Goal: Task Accomplishment & Management: Manage account settings

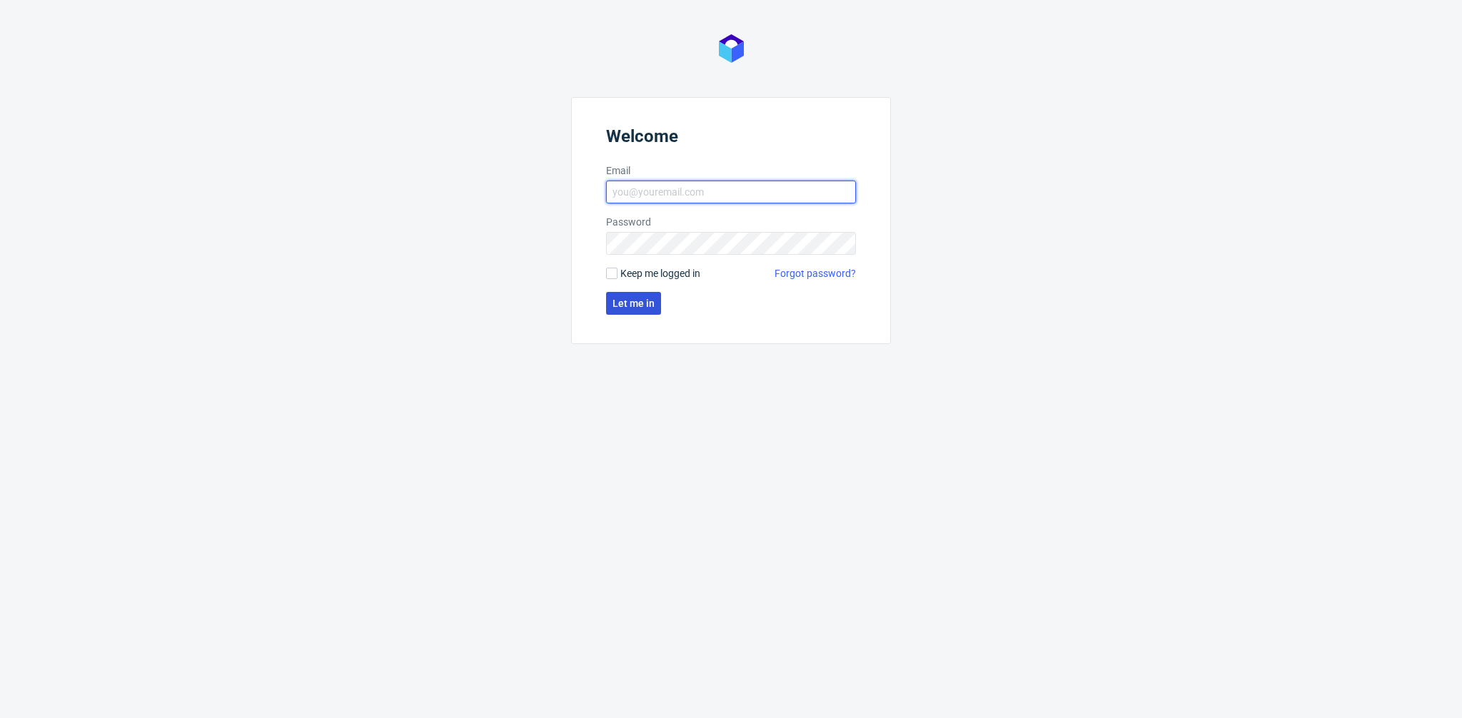
type input "[EMAIL_ADDRESS][PERSON_NAME][DOMAIN_NAME]"
click at [631, 306] on span "Let me in" at bounding box center [634, 303] width 42 height 10
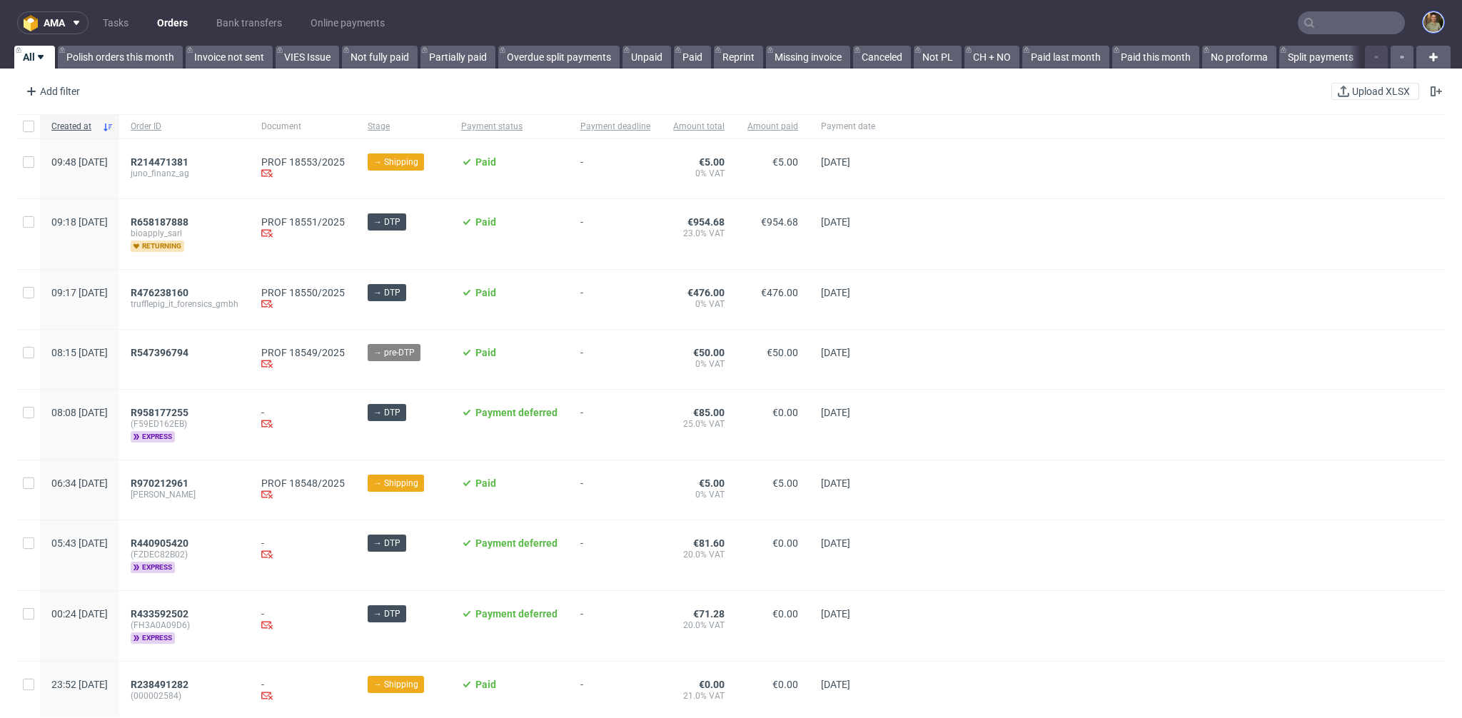
click at [1427, 24] on img at bounding box center [1434, 22] width 20 height 20
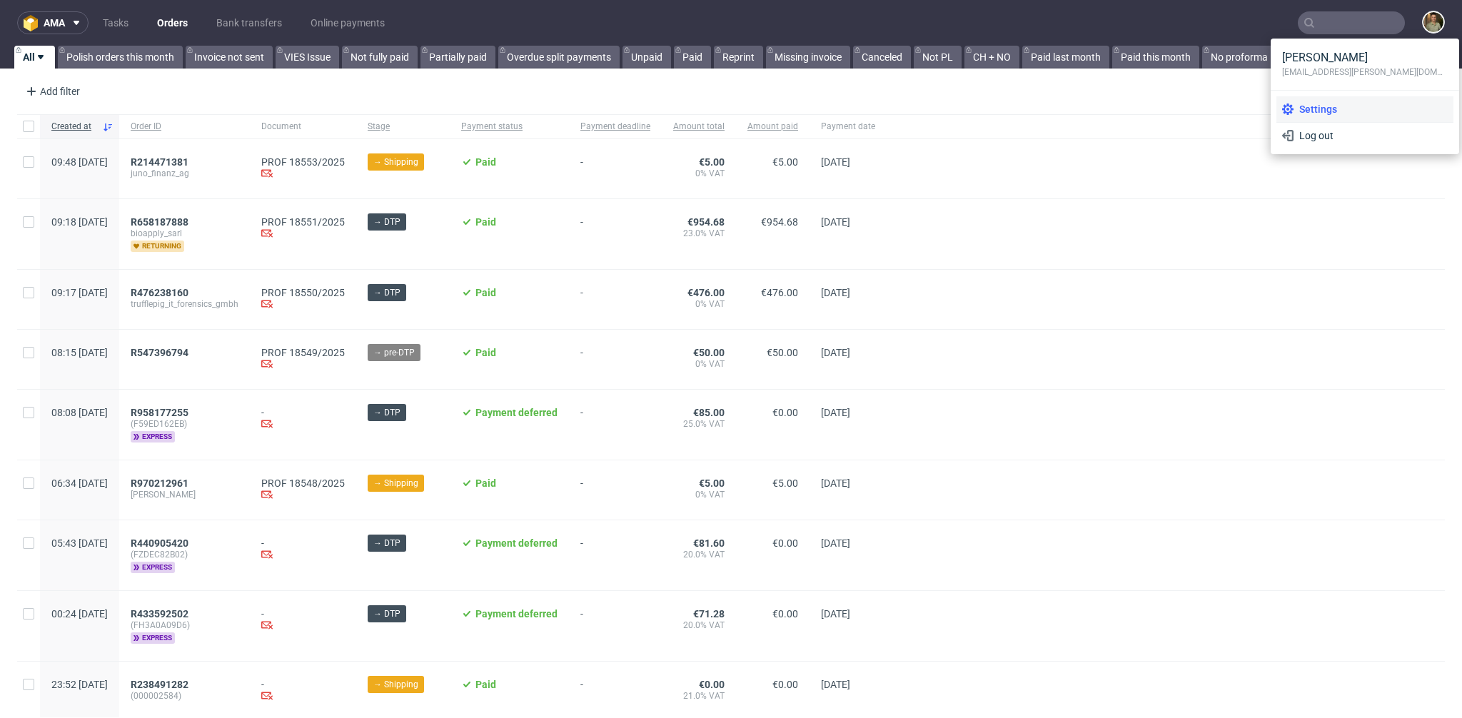
click at [1302, 98] on li "Settings" at bounding box center [1365, 109] width 177 height 26
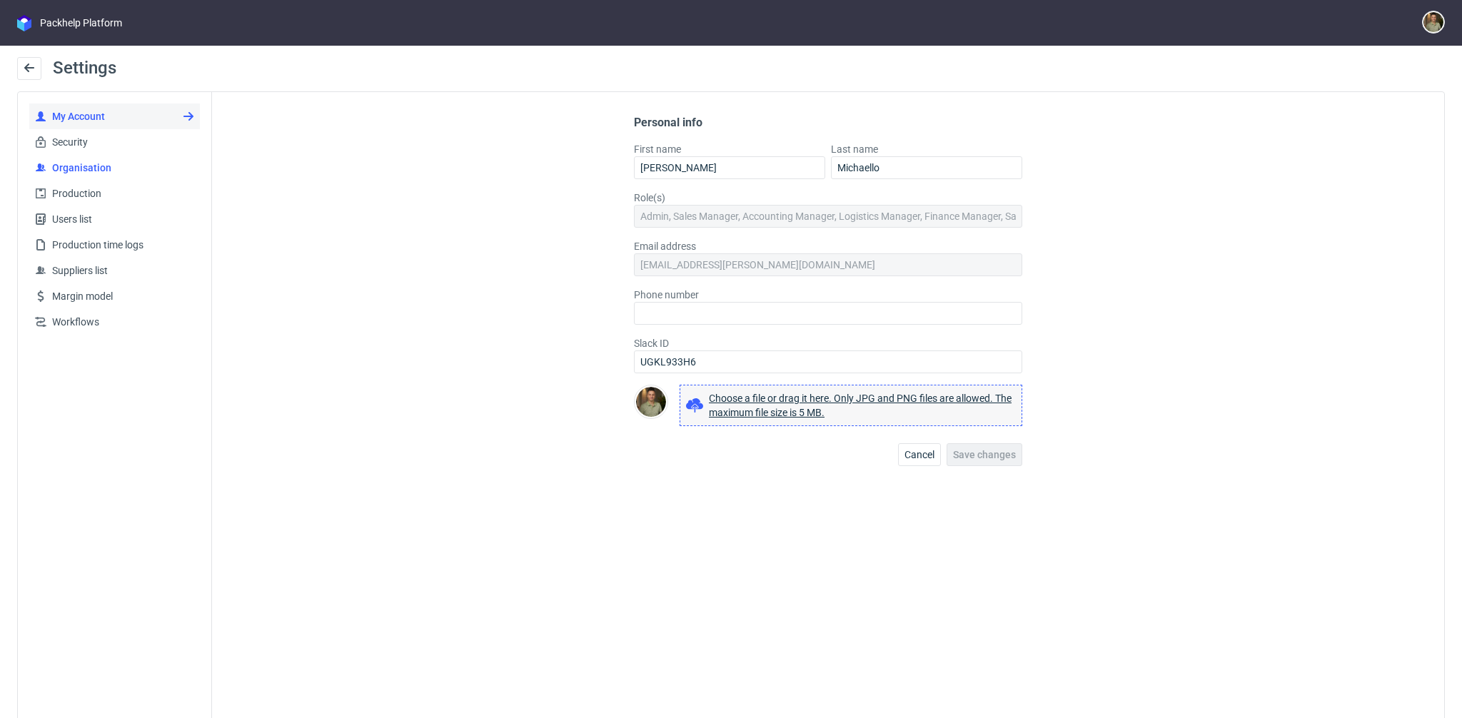
click at [124, 168] on span "Organisation" at bounding box center [120, 168] width 148 height 14
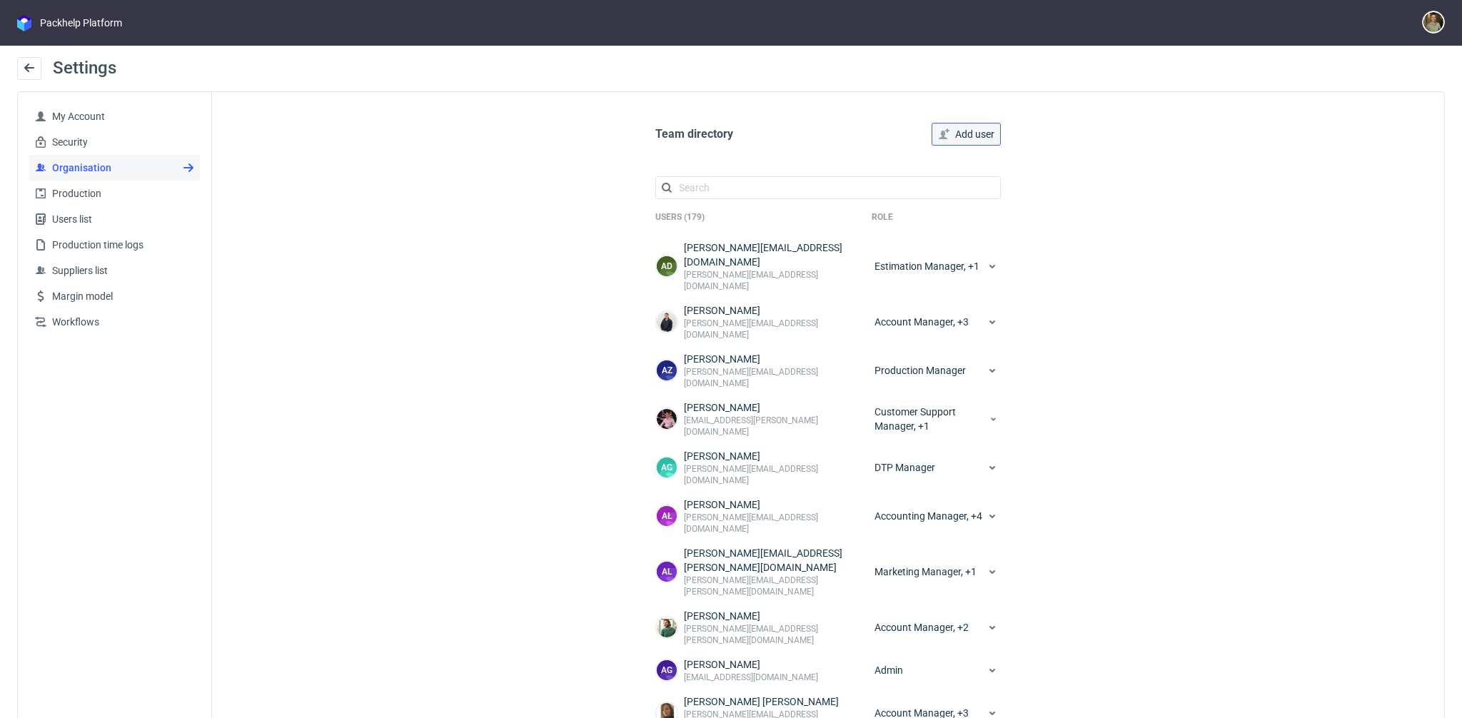
click at [974, 126] on button "Add user" at bounding box center [966, 134] width 69 height 23
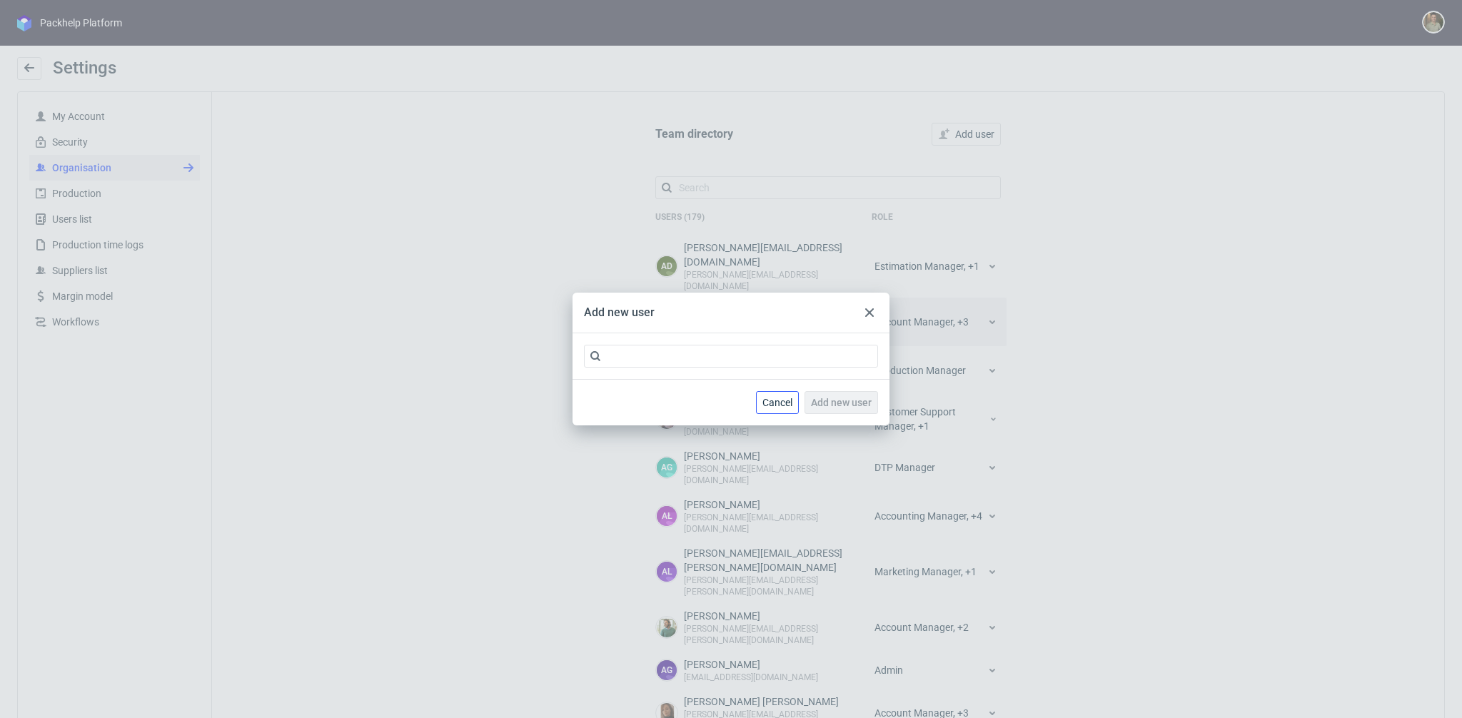
drag, startPoint x: 784, startPoint y: 401, endPoint x: 767, endPoint y: 278, distance: 124.7
click at [784, 401] on span "Cancel" at bounding box center [778, 403] width 30 height 10
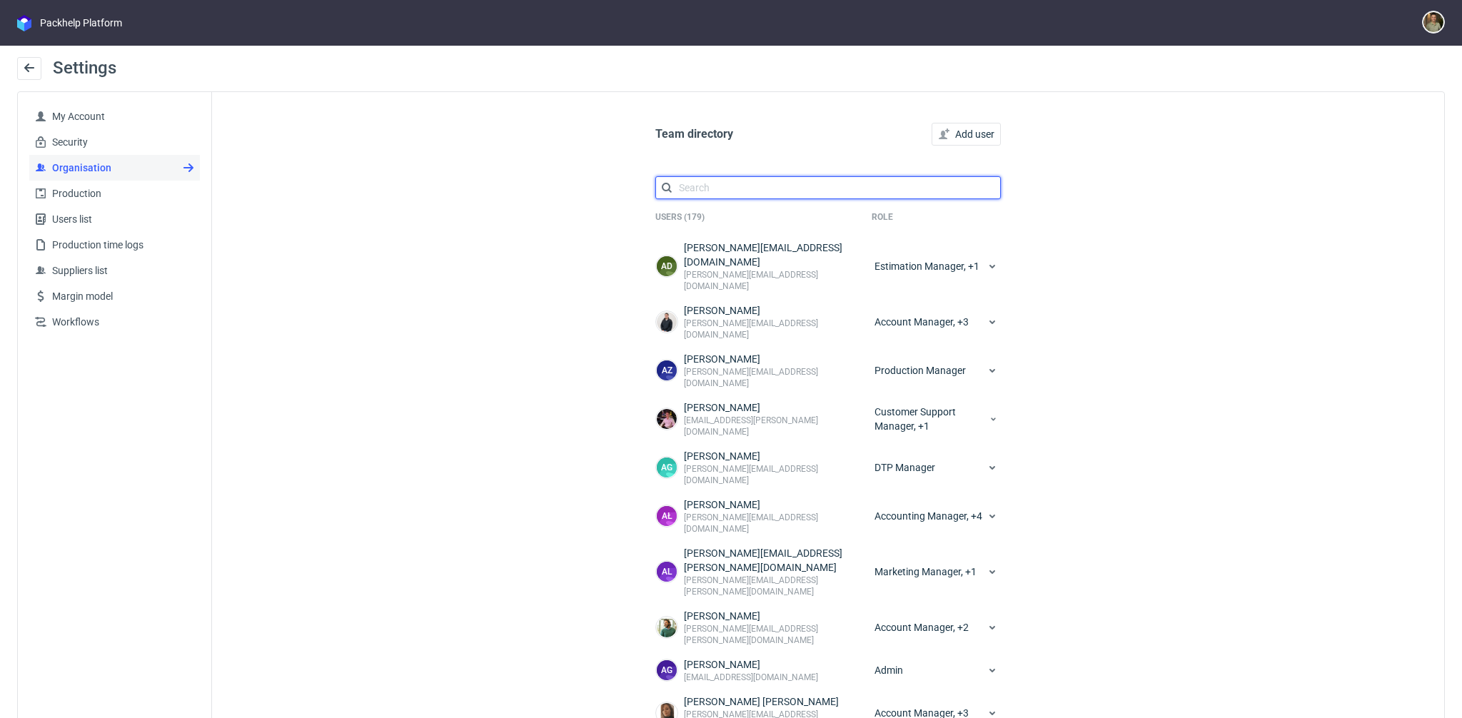
click at [787, 189] on input "text" at bounding box center [828, 187] width 346 height 23
click at [955, 134] on span "Add user" at bounding box center [974, 134] width 39 height 10
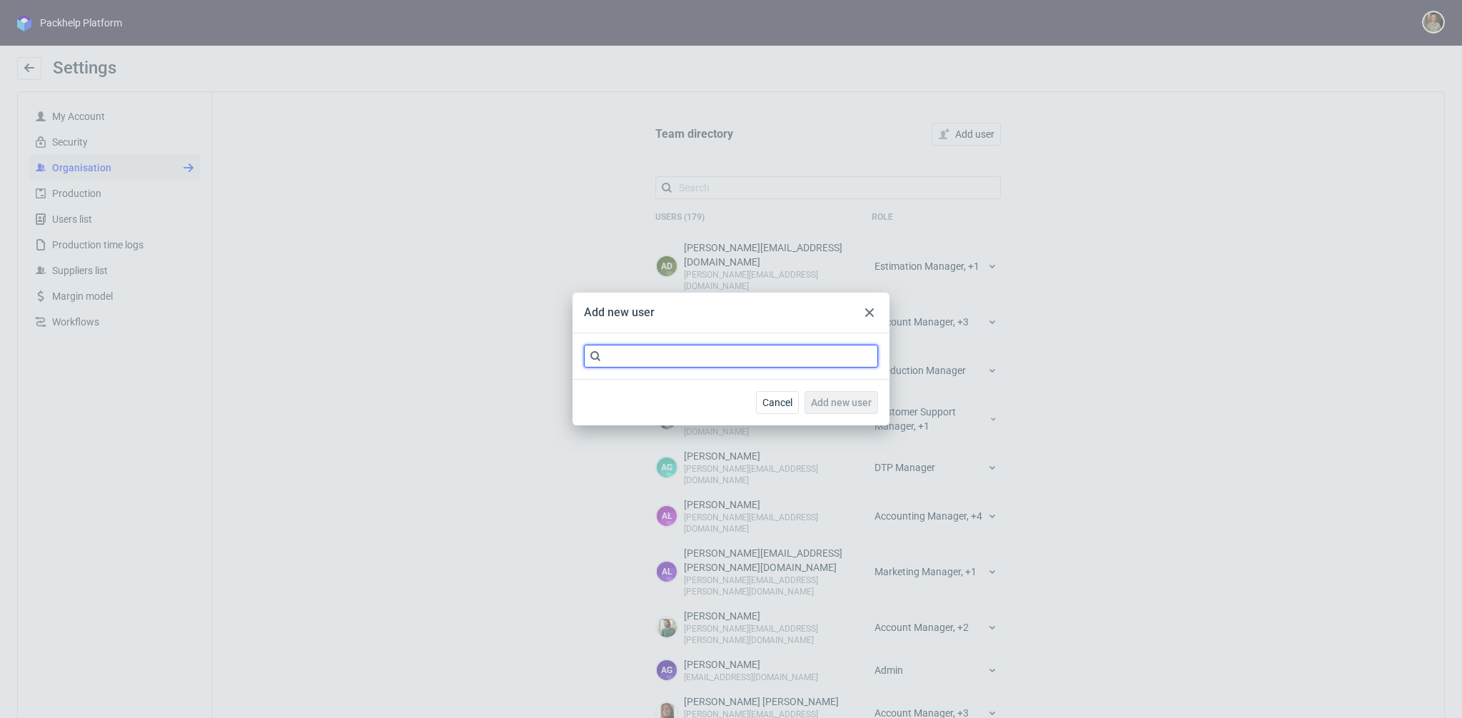
click at [683, 355] on input "text" at bounding box center [731, 356] width 294 height 23
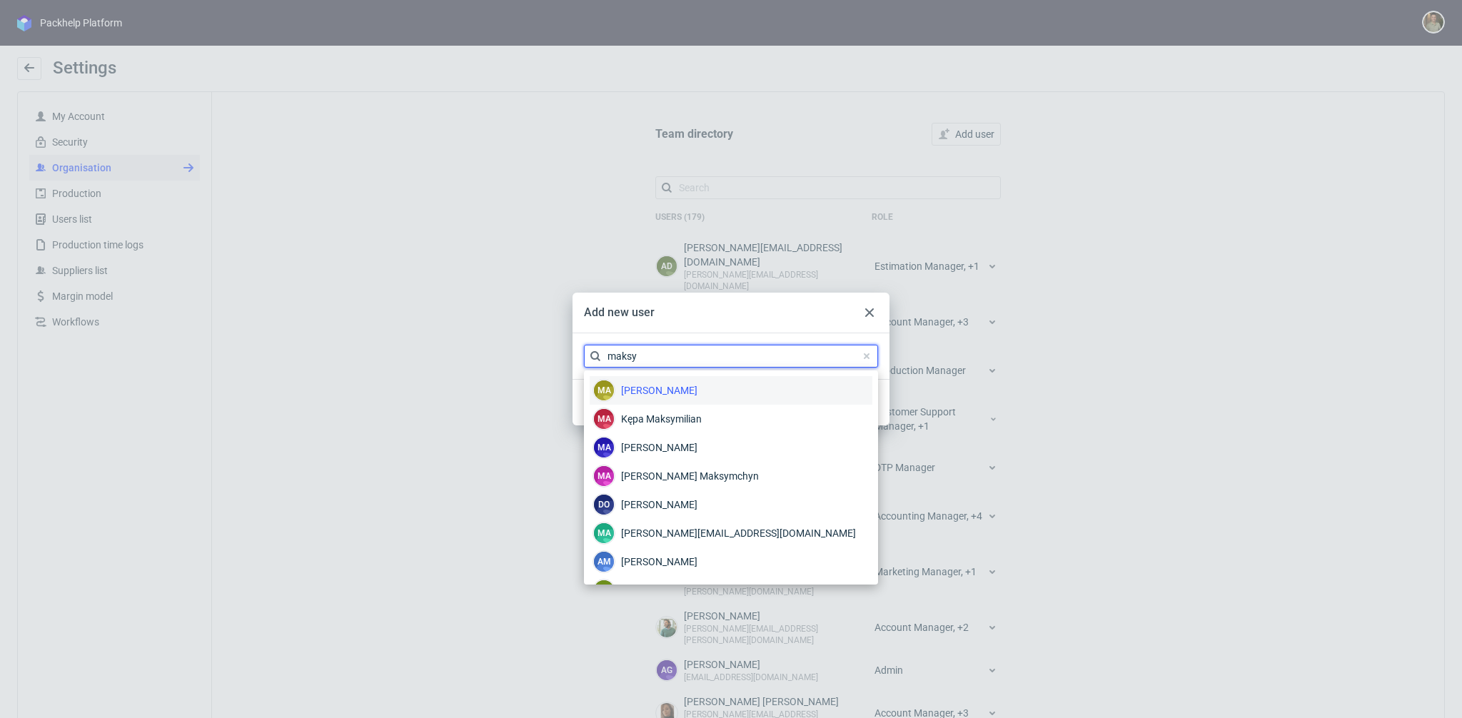
type input "maksy"
click at [742, 383] on div "ma [PERSON_NAME]" at bounding box center [731, 390] width 283 height 29
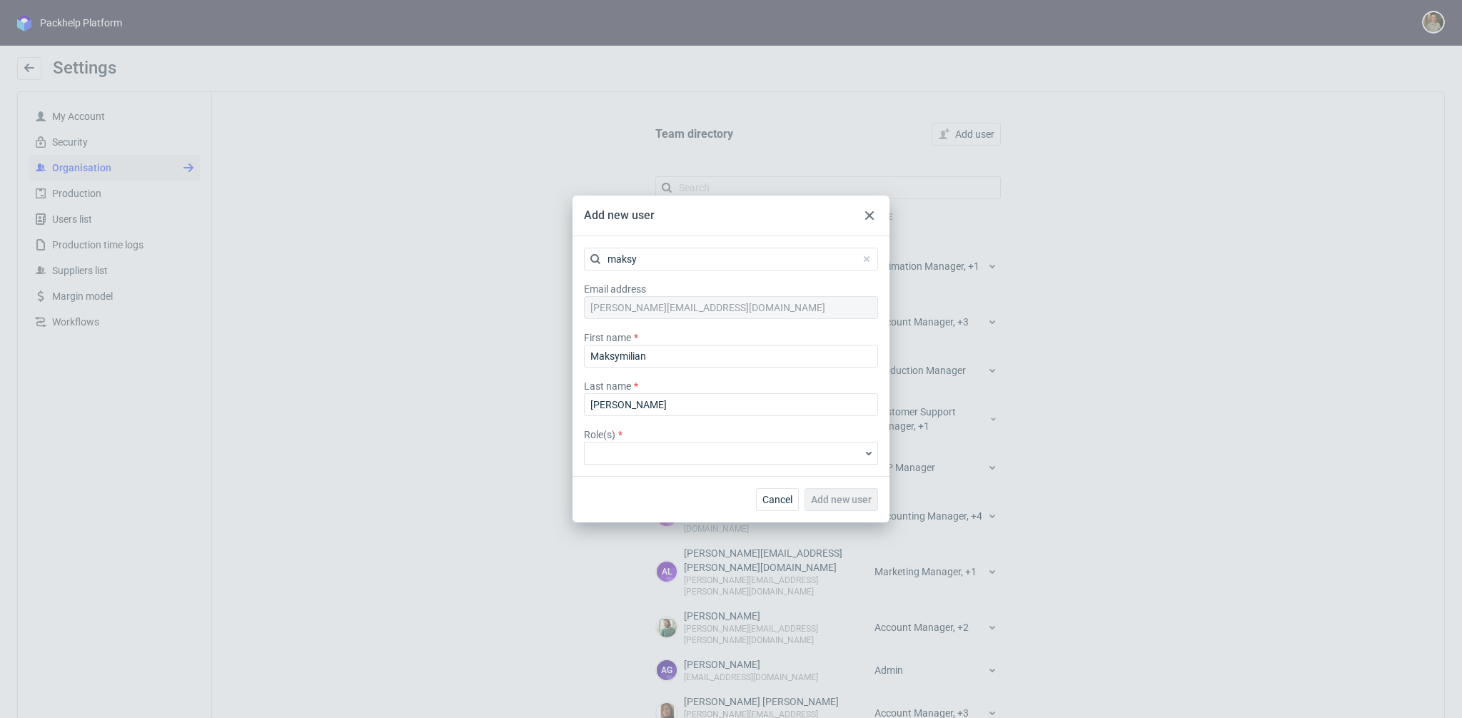
click at [680, 457] on input at bounding box center [724, 453] width 273 height 13
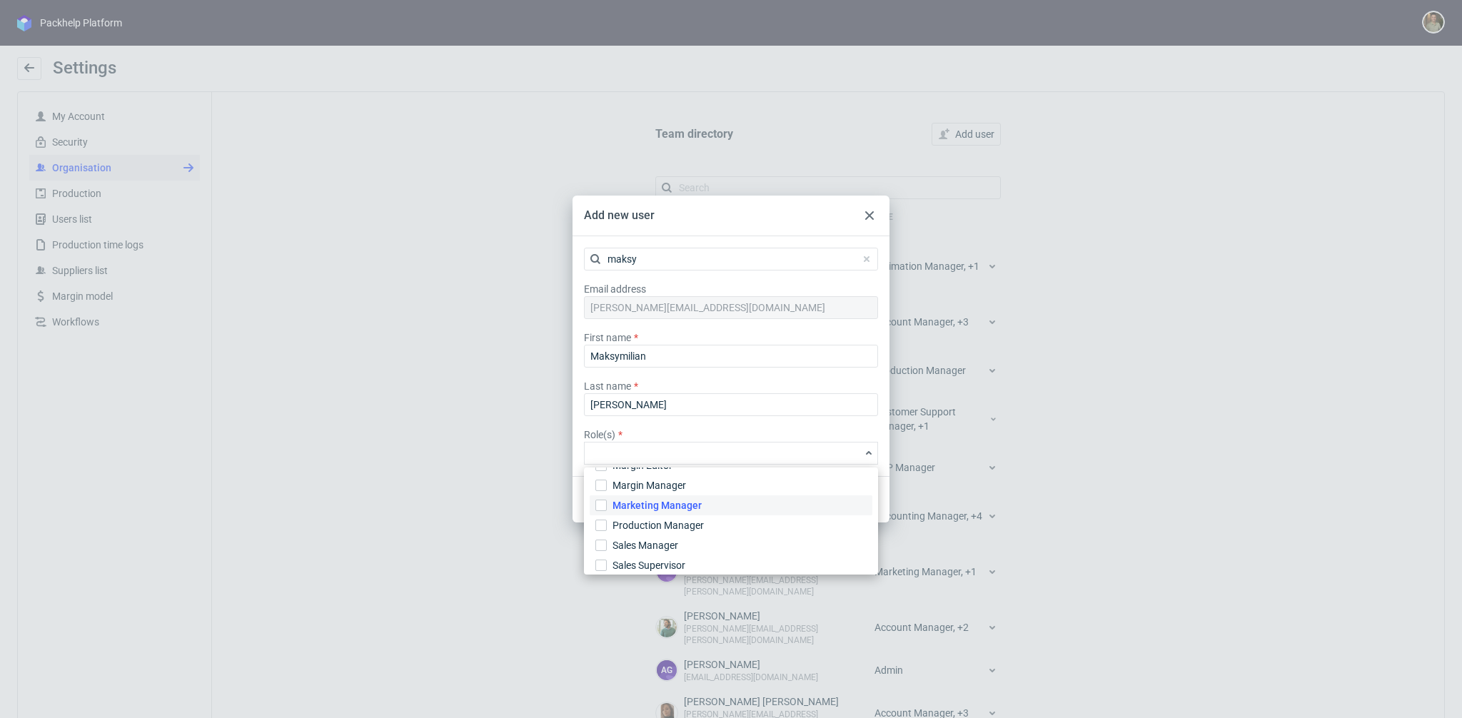
scroll to position [209, 0]
click at [707, 537] on label "Production Manager" at bounding box center [731, 535] width 283 height 20
click at [607, 537] on input "Production Manager" at bounding box center [601, 534] width 11 height 11
click at [770, 433] on label "Role(s) *" at bounding box center [731, 434] width 294 height 14
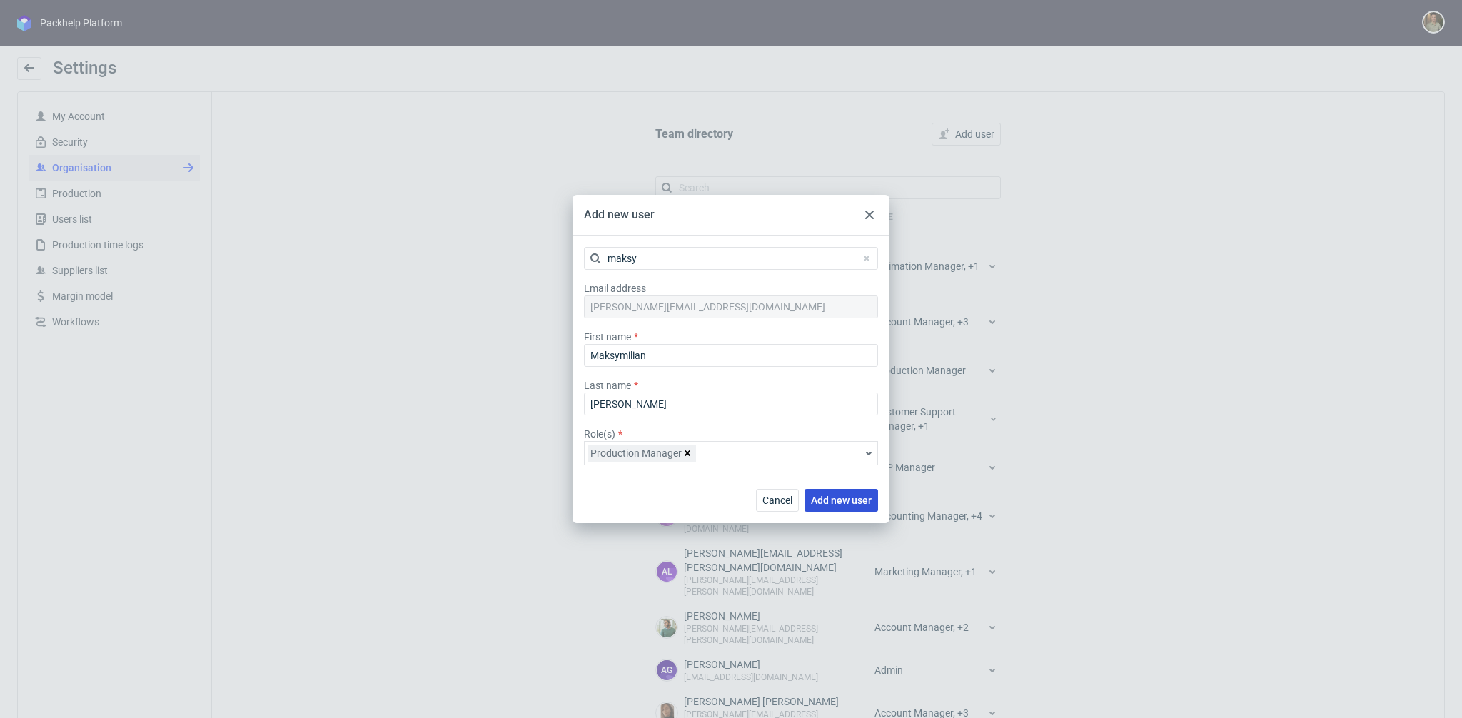
click at [858, 504] on span "Add new user" at bounding box center [841, 501] width 61 height 10
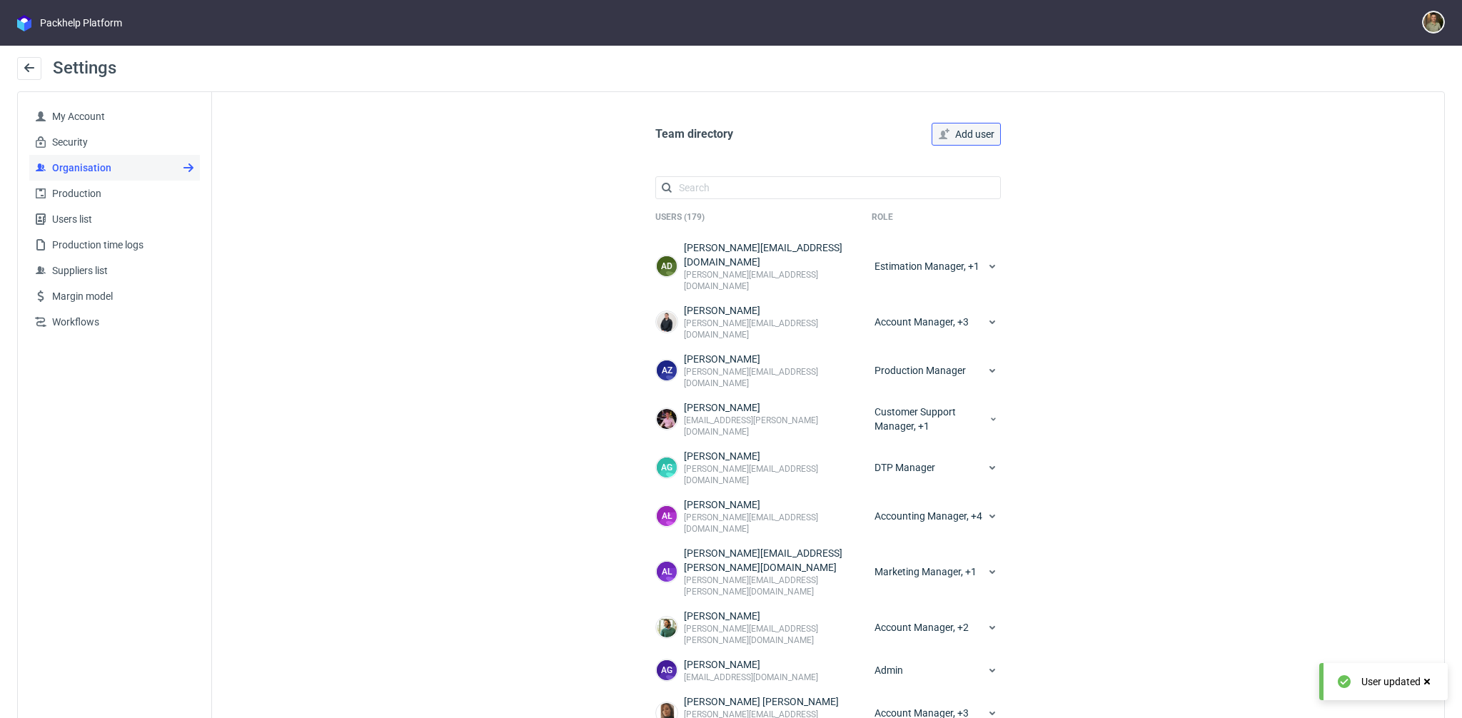
click at [988, 132] on span "Add user" at bounding box center [974, 134] width 39 height 10
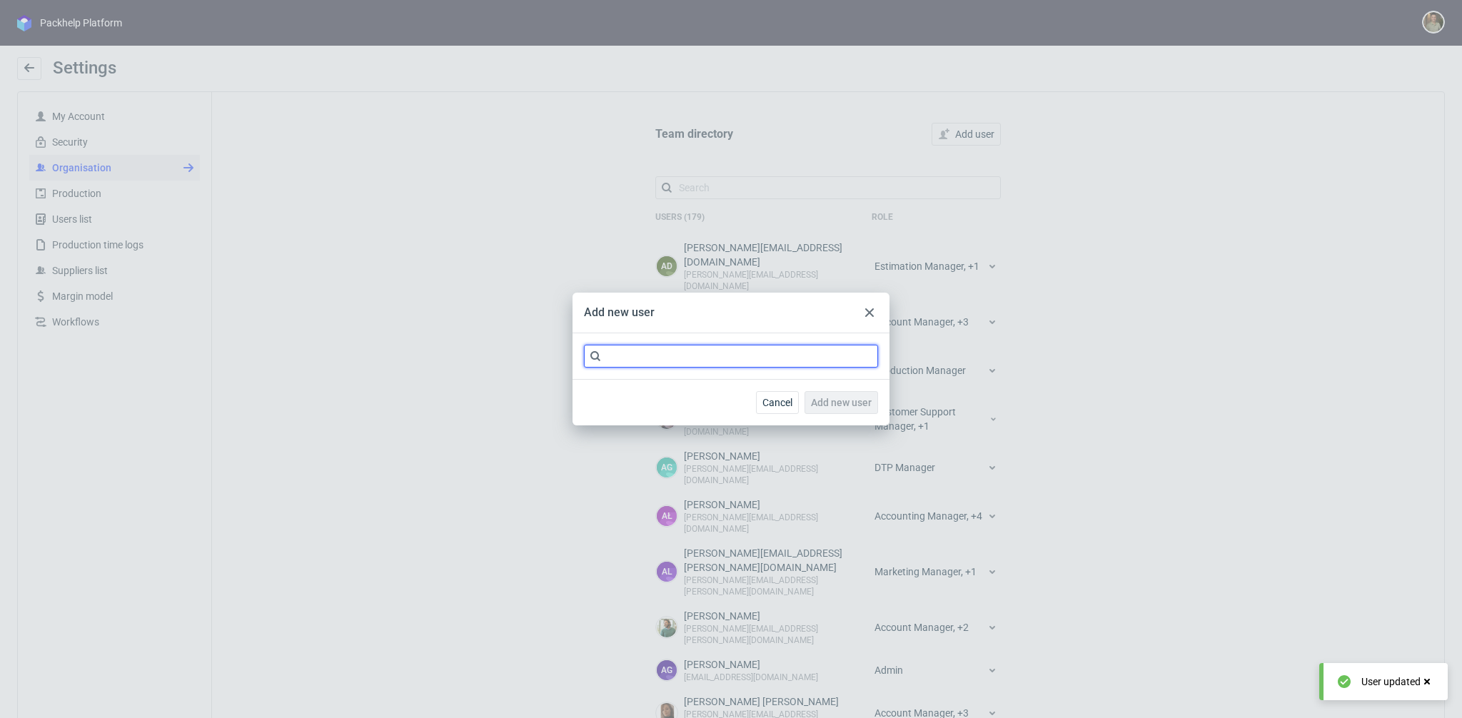
click at [688, 349] on input "text" at bounding box center [731, 356] width 294 height 23
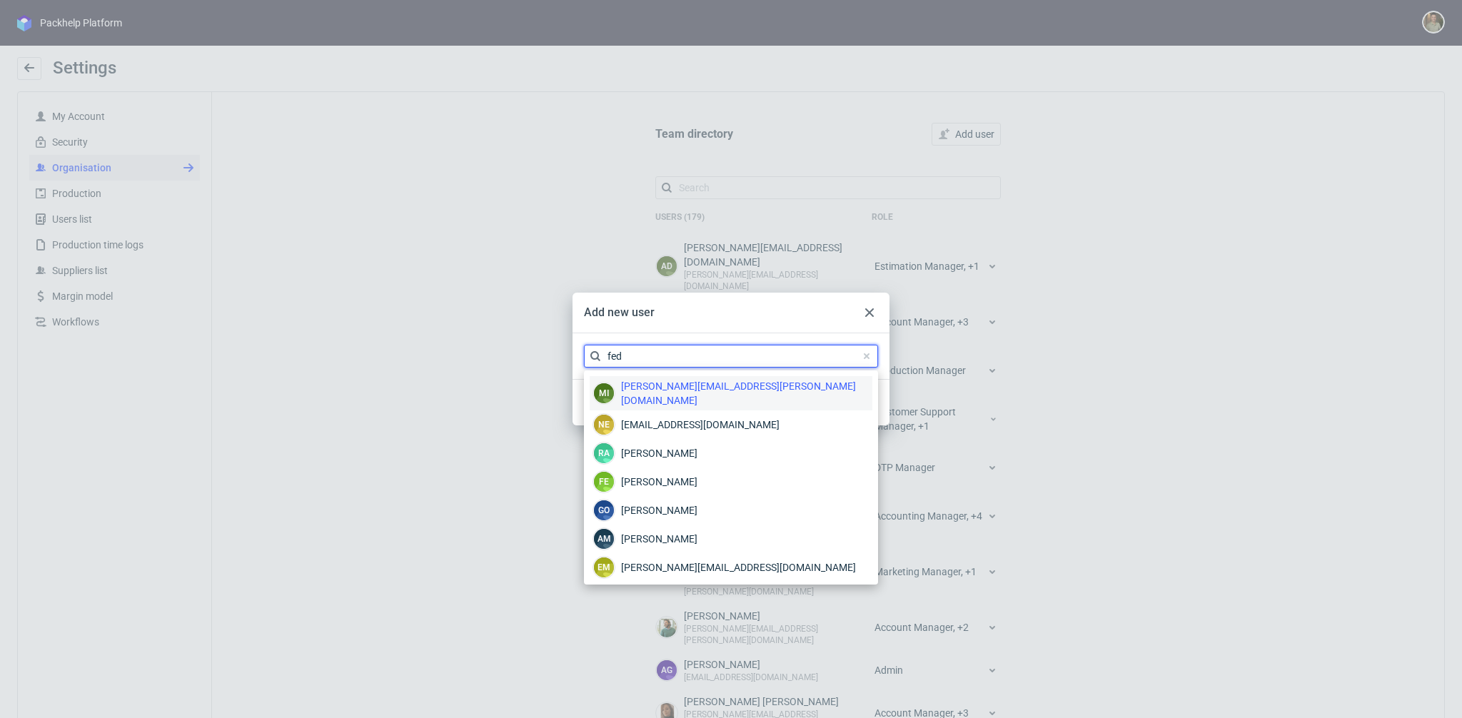
type input "fed"
click at [687, 394] on span "[PERSON_NAME][EMAIL_ADDRESS][PERSON_NAME][DOMAIN_NAME]" at bounding box center [745, 393] width 248 height 29
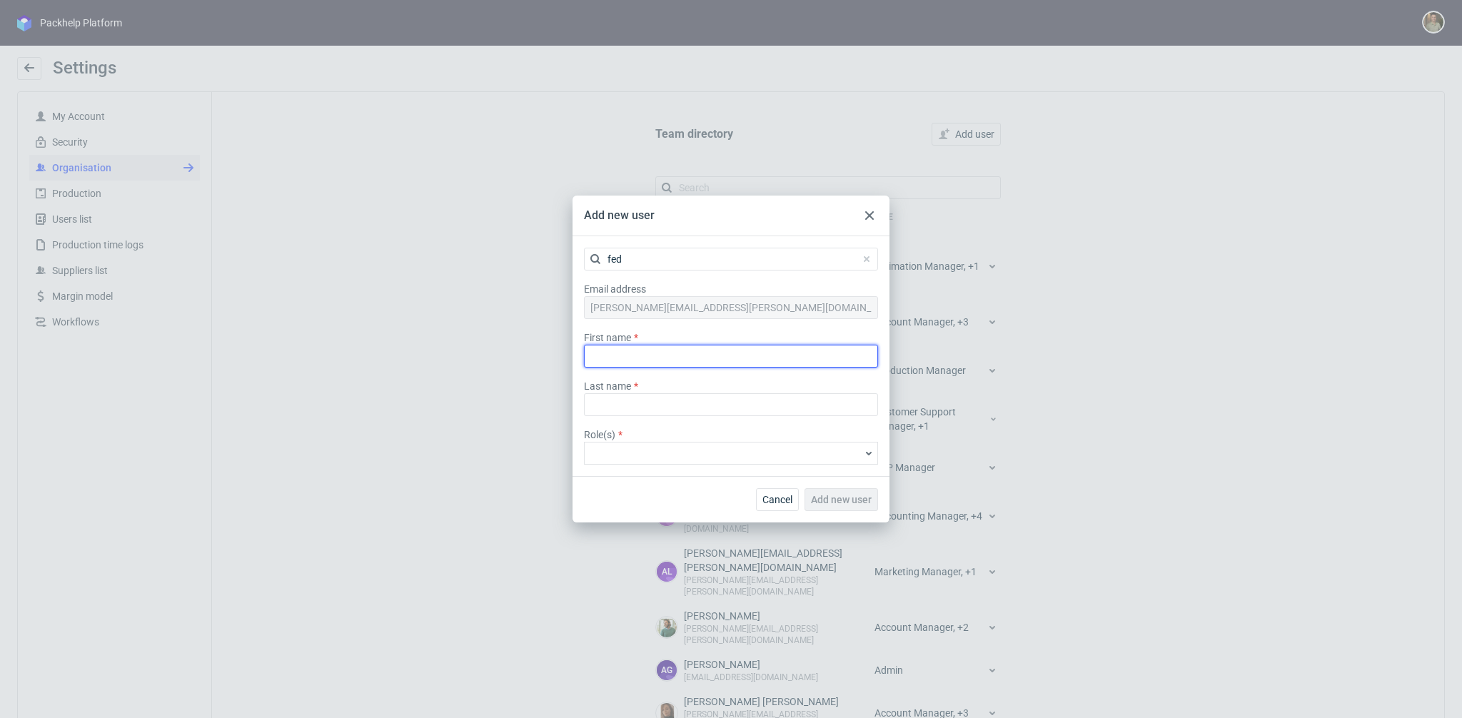
click at [694, 356] on input "text" at bounding box center [731, 356] width 294 height 23
type input "[PERSON_NAME]"
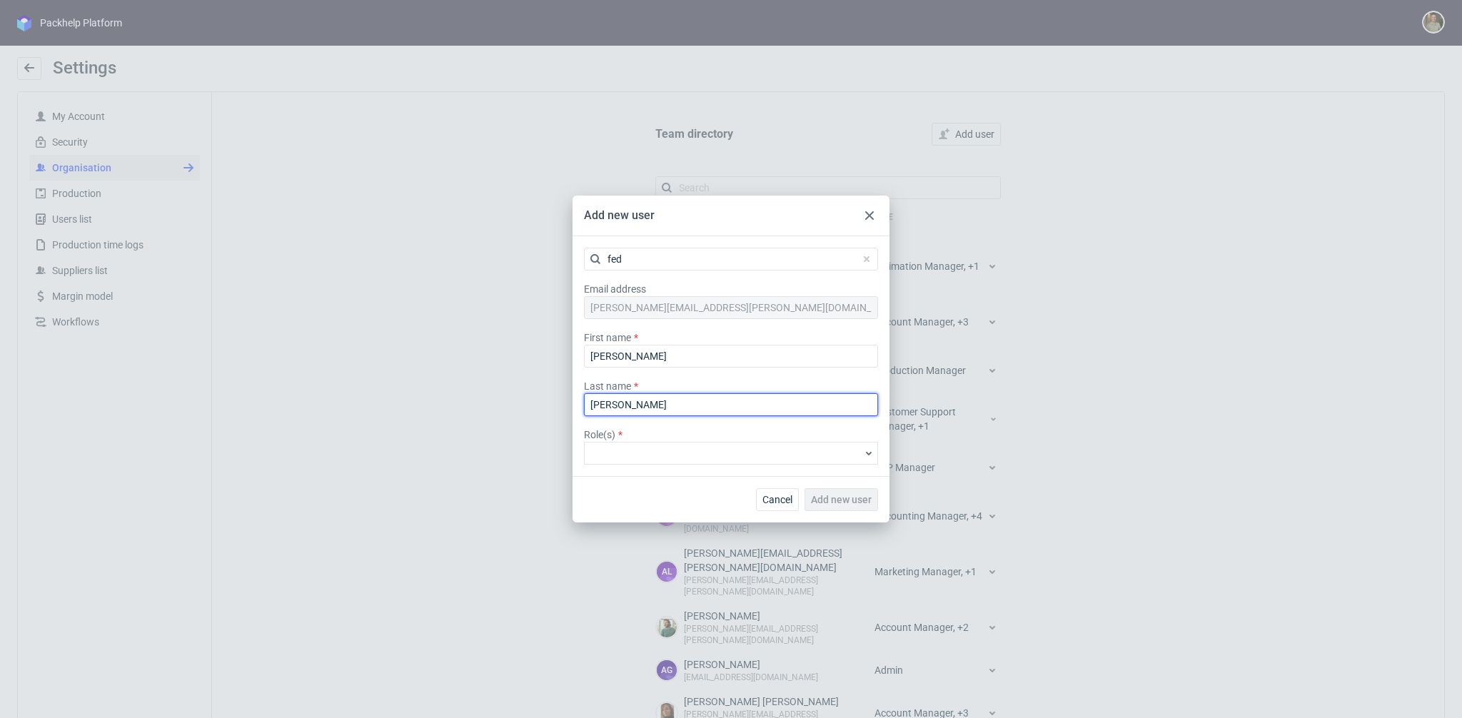
type input "[PERSON_NAME]"
click at [870, 449] on icon at bounding box center [868, 453] width 11 height 11
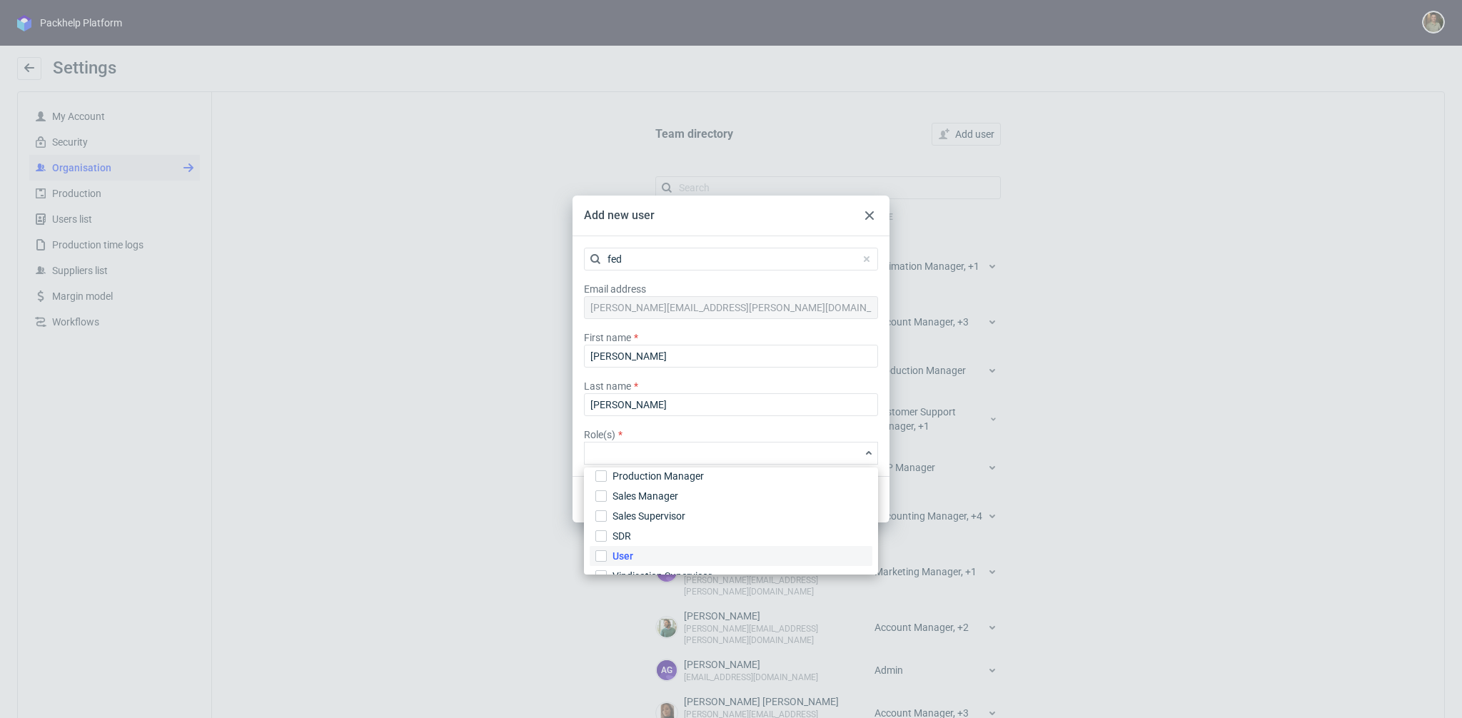
scroll to position [284, 0]
click at [873, 216] on icon at bounding box center [869, 215] width 9 height 9
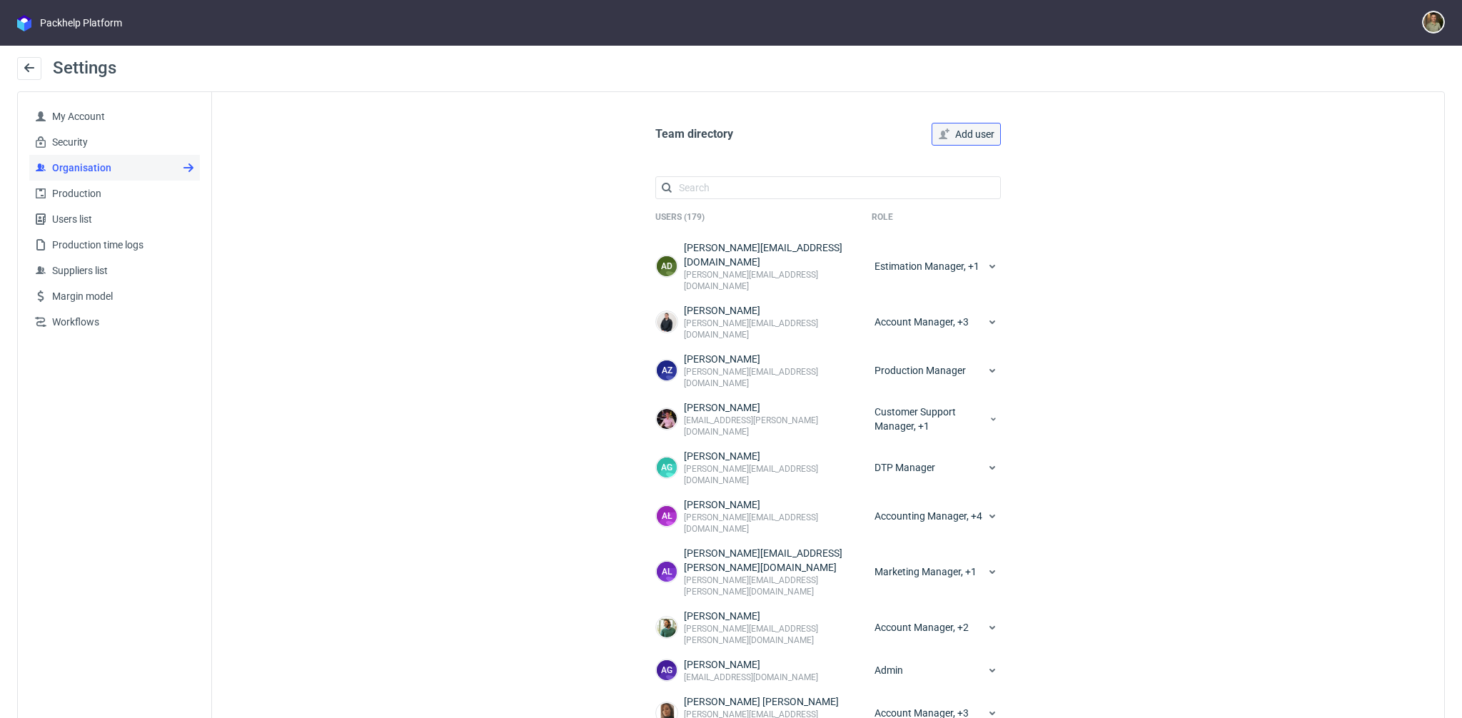
click at [975, 136] on span "Add user" at bounding box center [974, 134] width 39 height 10
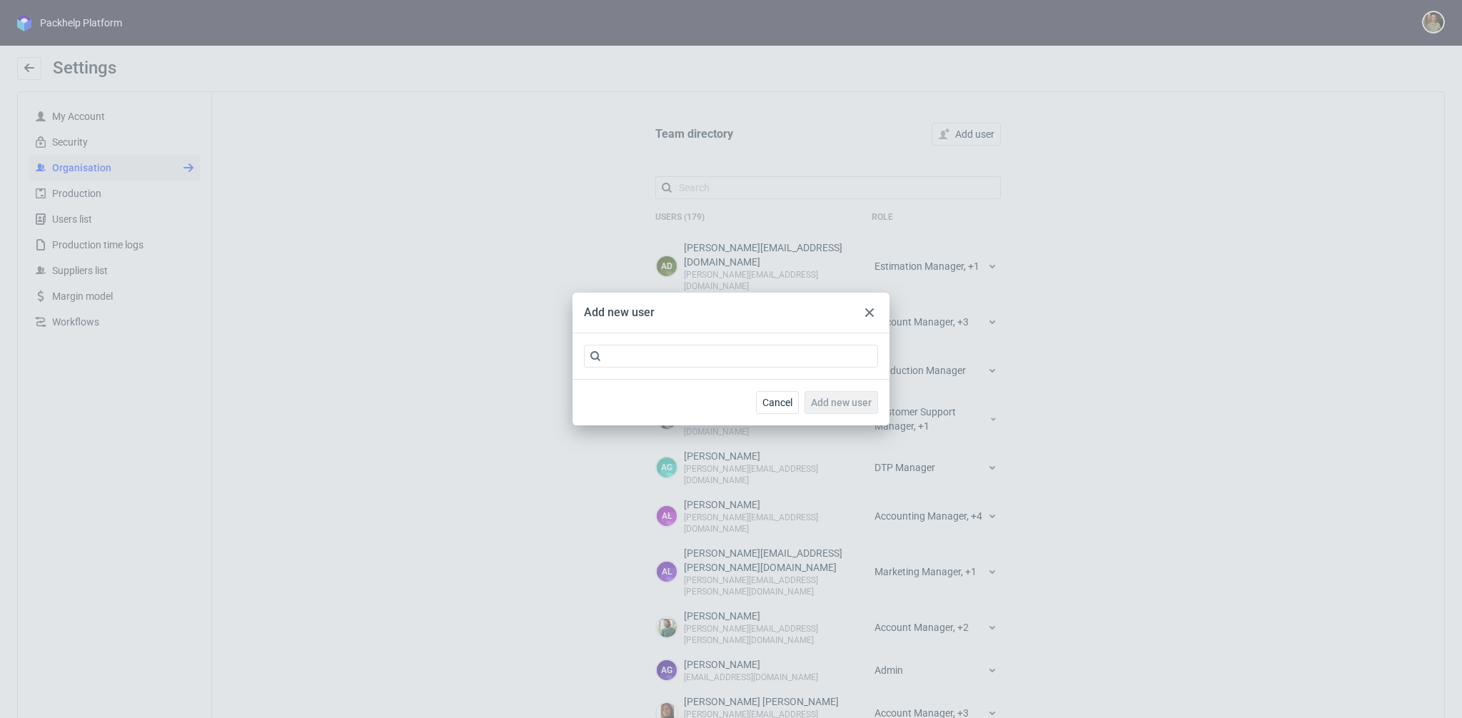
click at [663, 343] on div at bounding box center [731, 356] width 317 height 46
click at [655, 356] on input "text" at bounding box center [731, 356] width 294 height 23
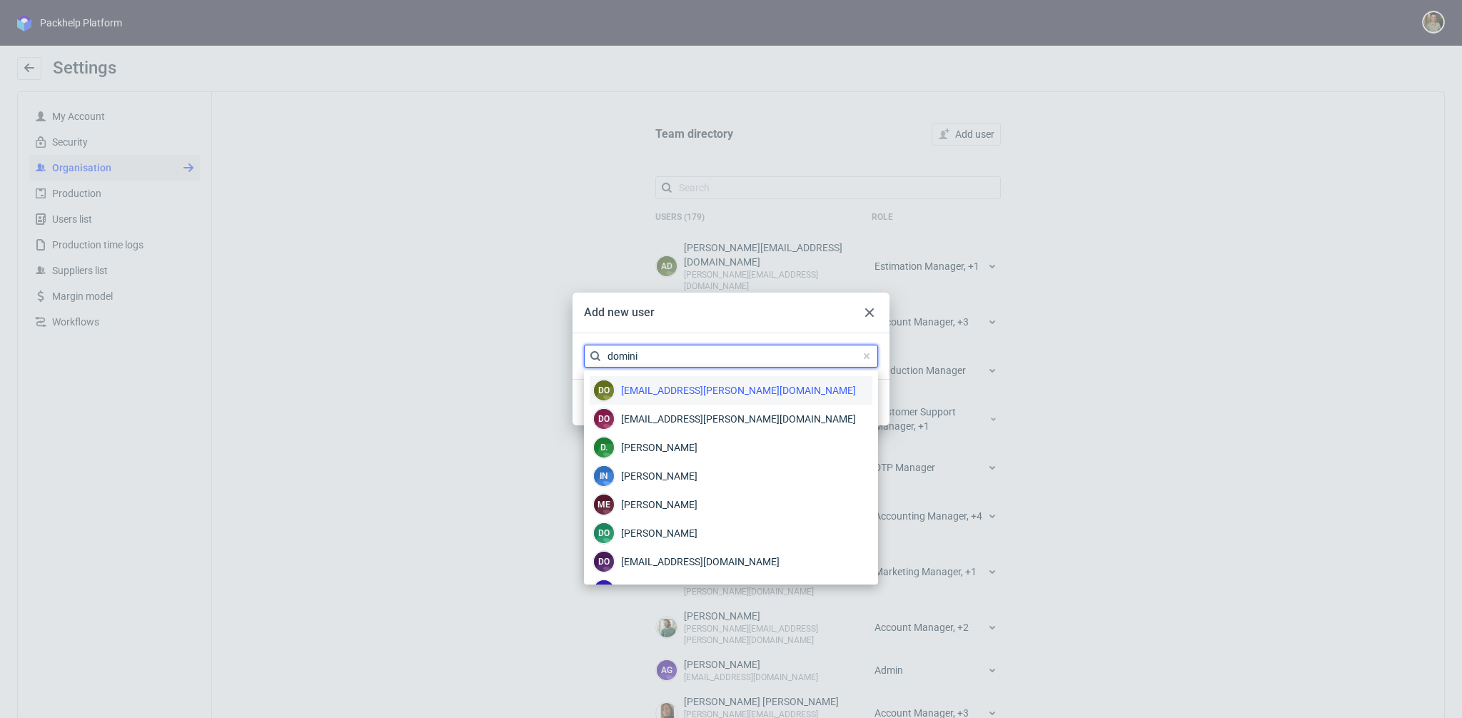
type input "domini"
click at [703, 388] on span "[EMAIL_ADDRESS][PERSON_NAME][DOMAIN_NAME]" at bounding box center [738, 390] width 235 height 14
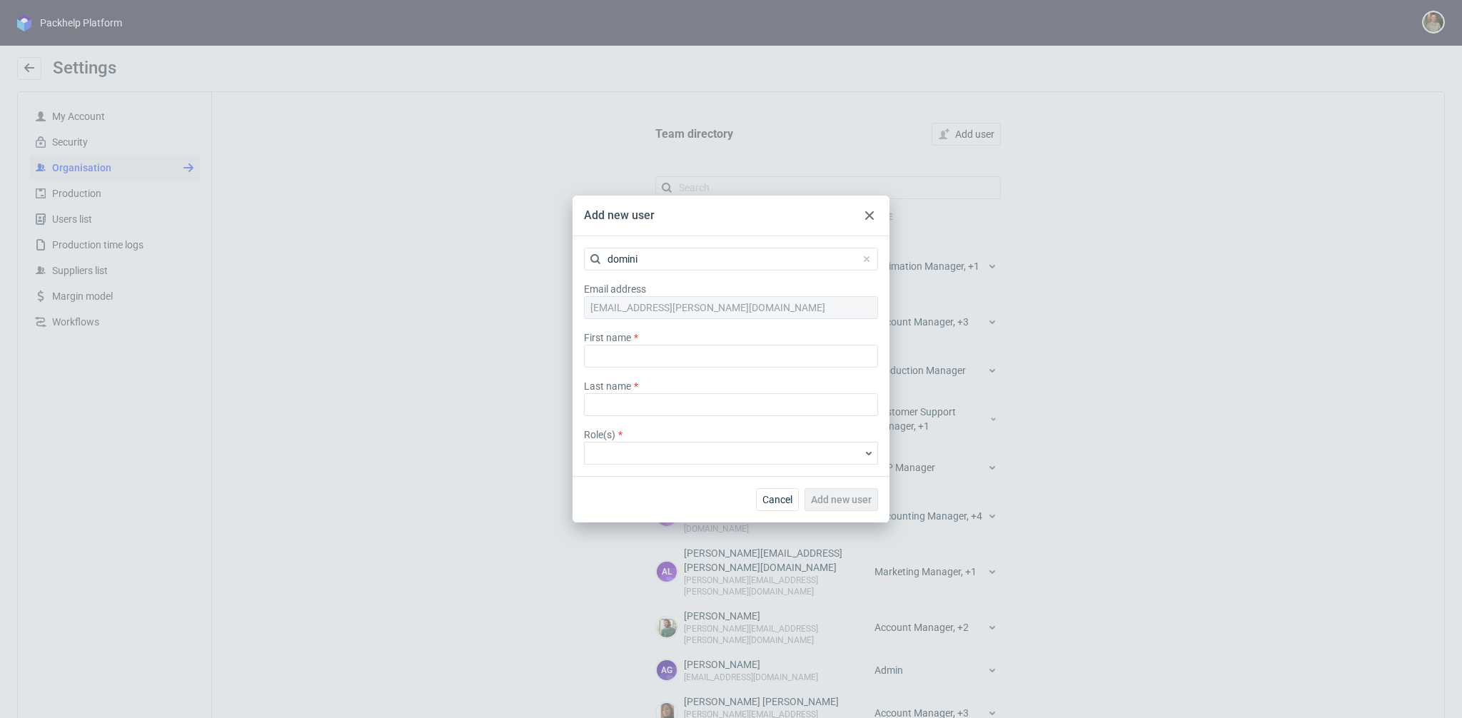
click at [688, 450] on input at bounding box center [724, 453] width 273 height 13
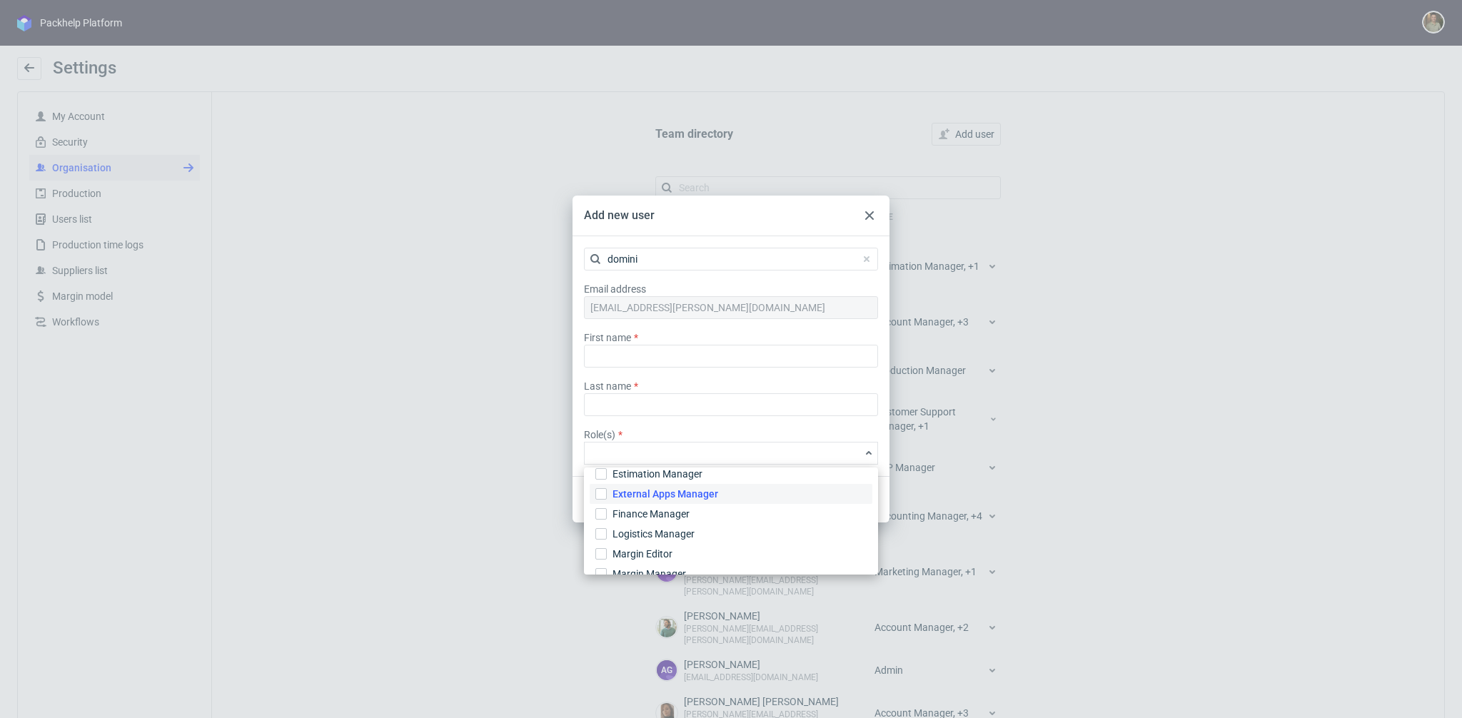
scroll to position [139, 0]
click at [735, 510] on label "Finance Manager" at bounding box center [731, 505] width 283 height 20
click at [607, 510] on input "Finance Manager" at bounding box center [601, 504] width 11 height 11
click at [805, 427] on label "Role(s) *" at bounding box center [731, 434] width 294 height 14
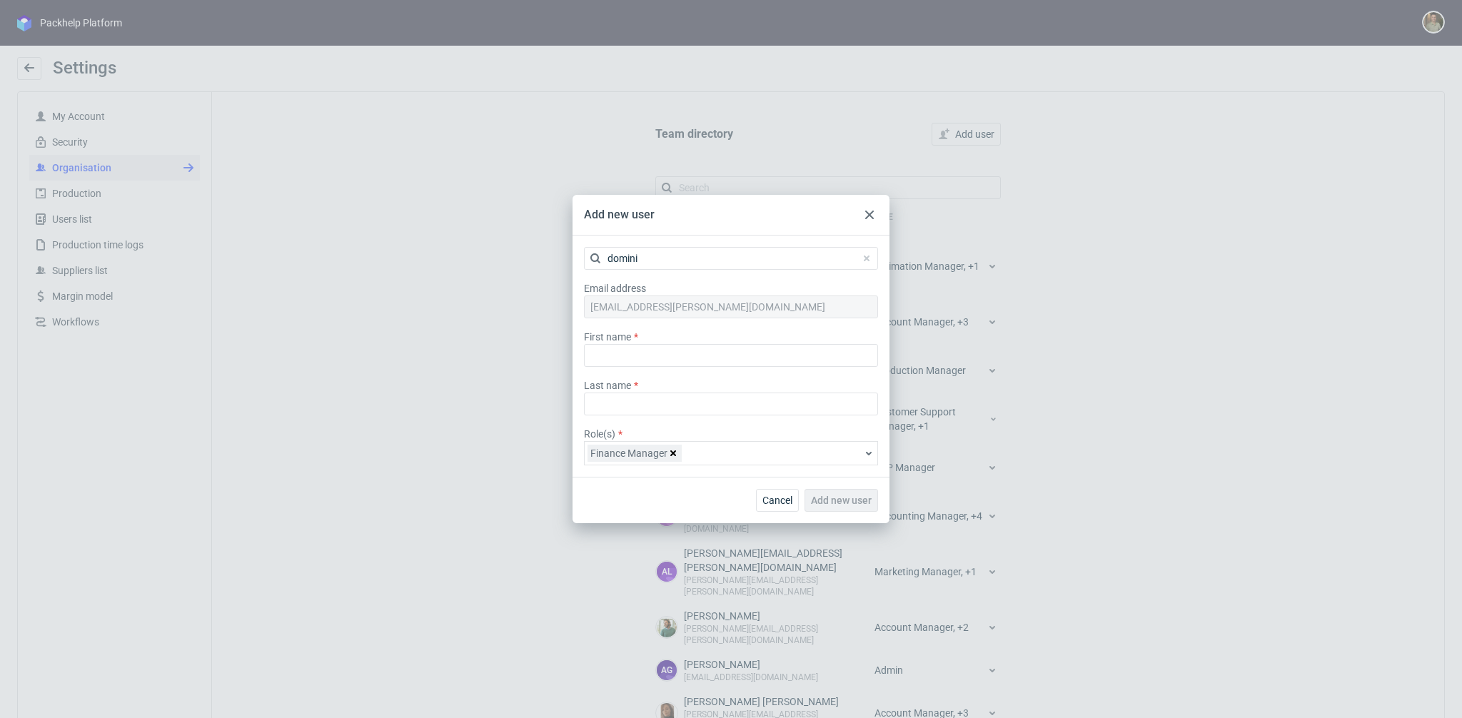
click at [829, 498] on div "Add new user" at bounding box center [842, 500] width 74 height 23
click at [705, 506] on div "Cancel Add new user" at bounding box center [731, 500] width 317 height 46
click at [678, 363] on input "text" at bounding box center [731, 355] width 294 height 23
click at [683, 353] on input "text" at bounding box center [731, 355] width 294 height 23
type input "Dominika"
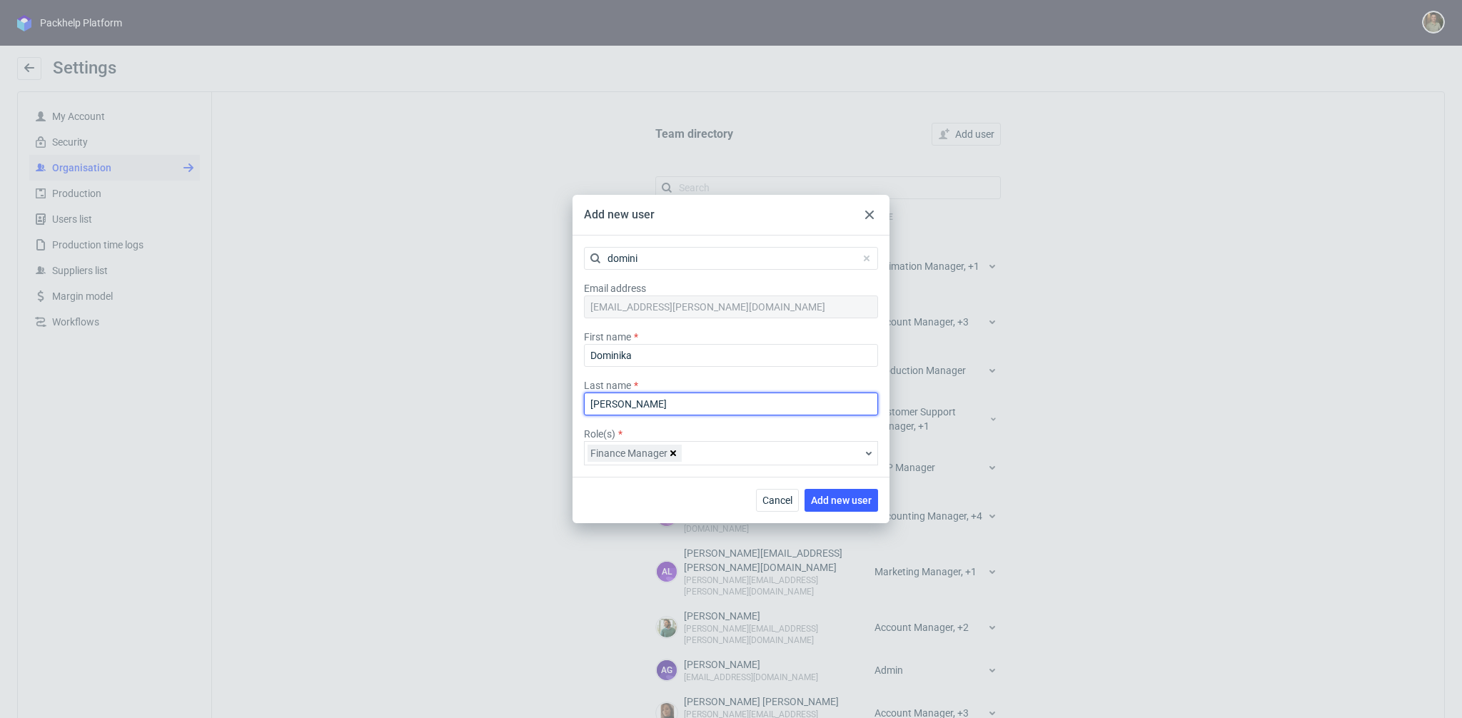
type input "[PERSON_NAME]"
click at [668, 489] on div "Cancel Add new user" at bounding box center [731, 500] width 317 height 46
click at [843, 506] on span "Add new user" at bounding box center [841, 501] width 61 height 10
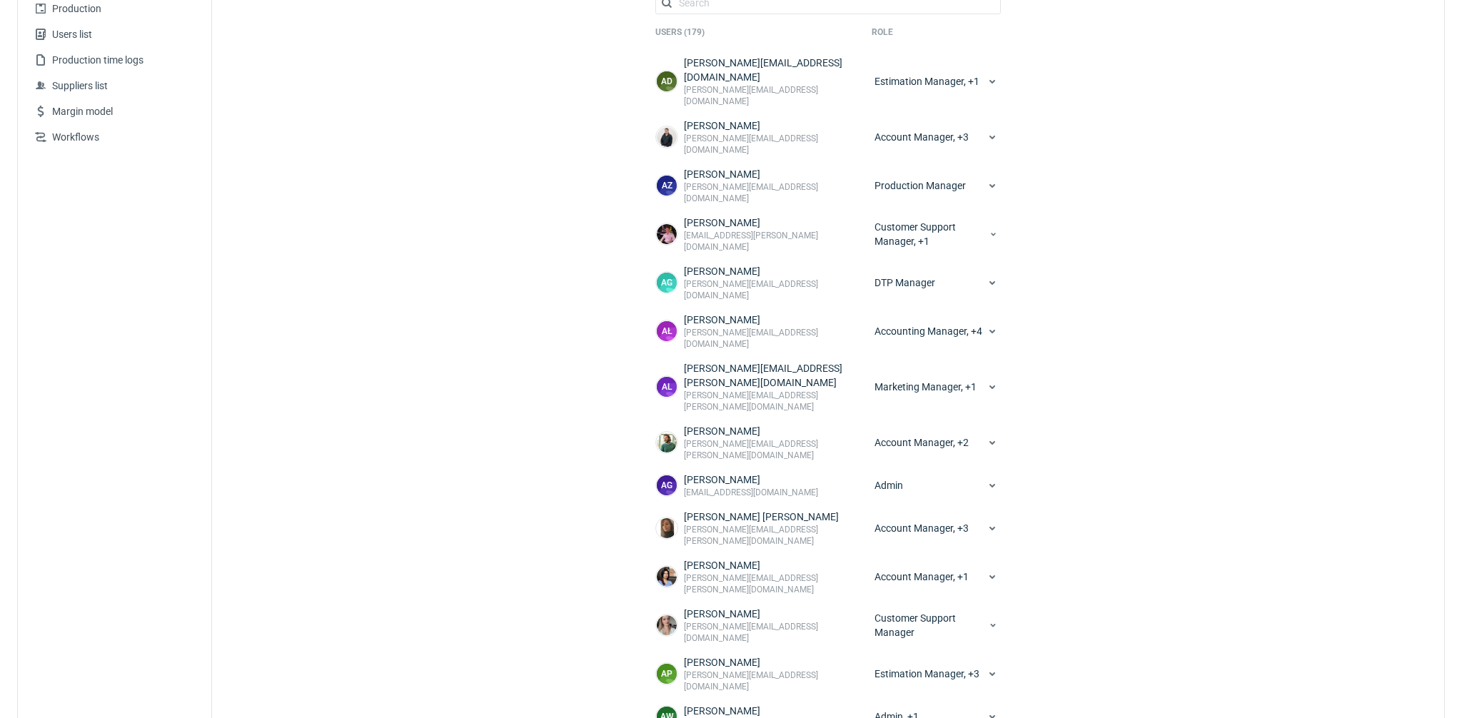
scroll to position [73, 0]
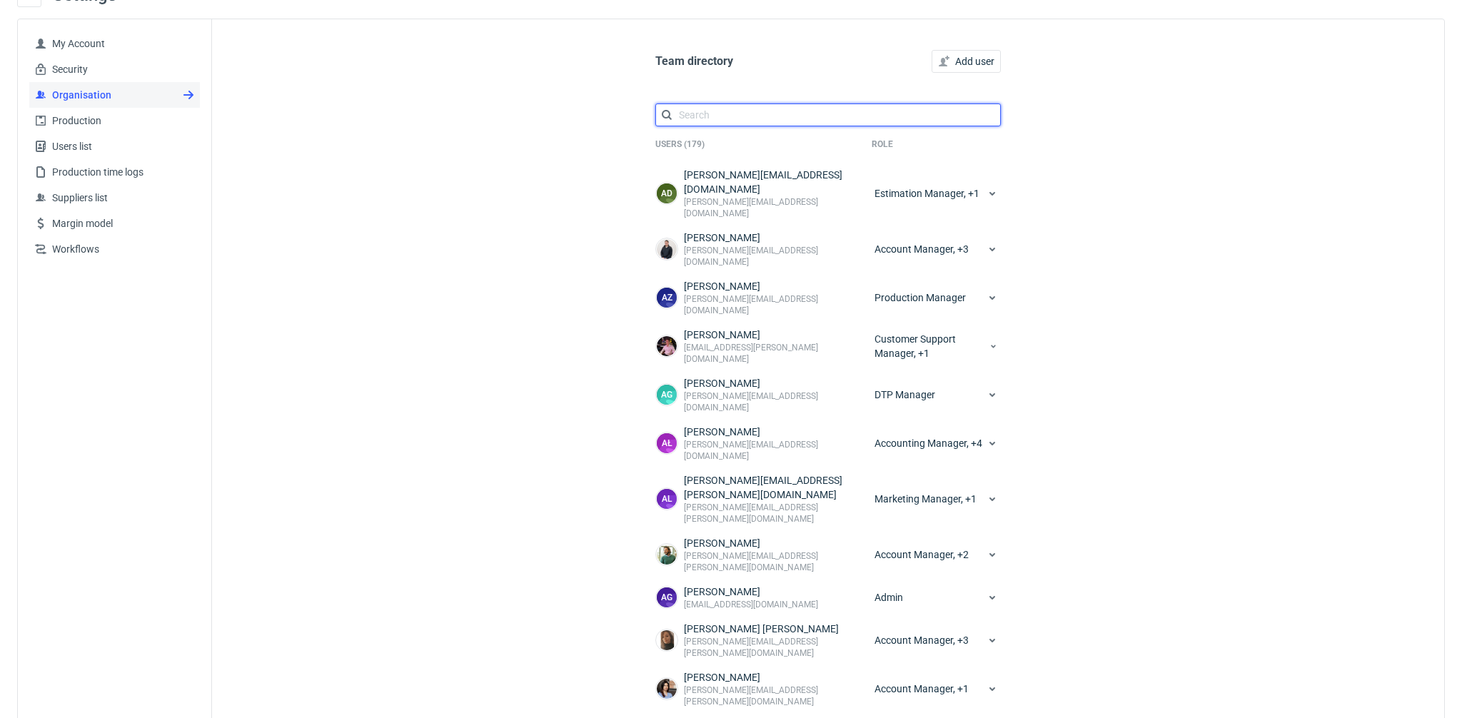
click at [752, 114] on input "text" at bounding box center [828, 115] width 346 height 23
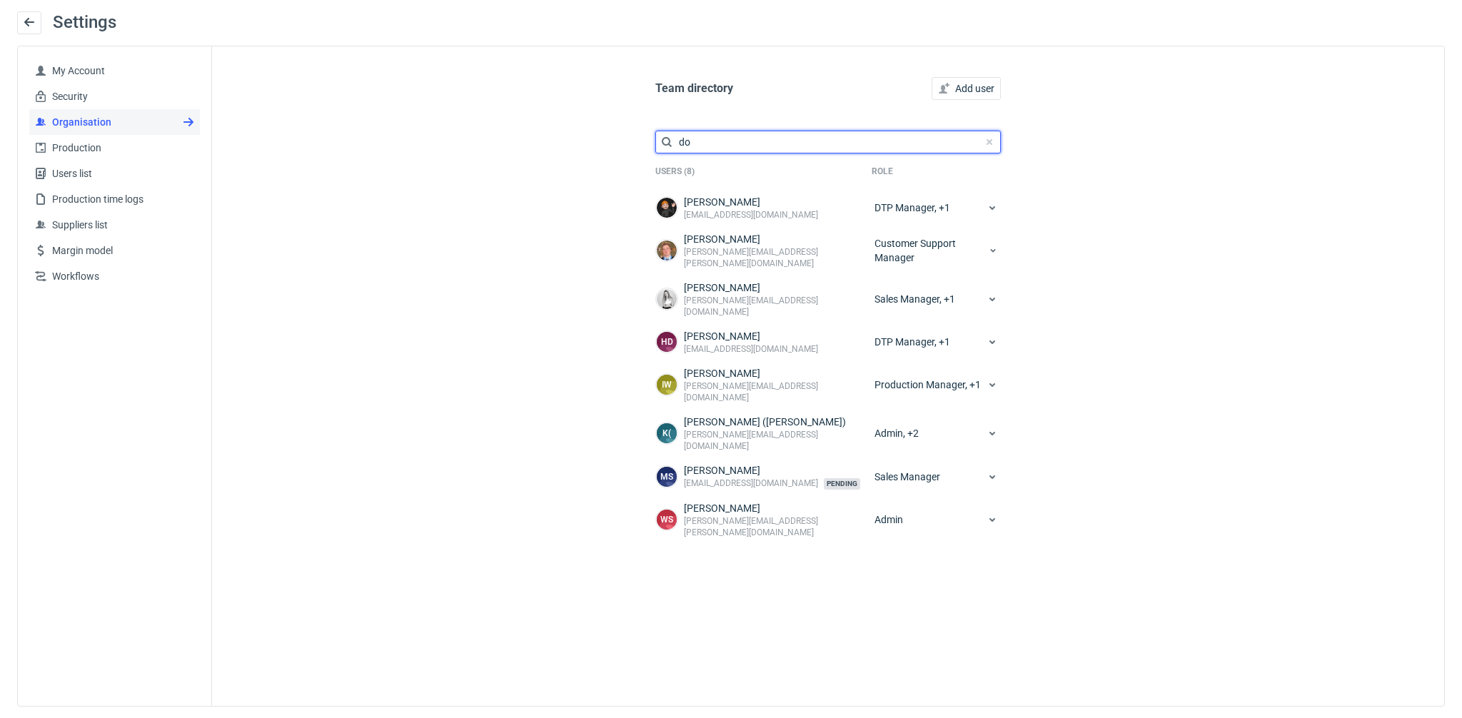
scroll to position [46, 0]
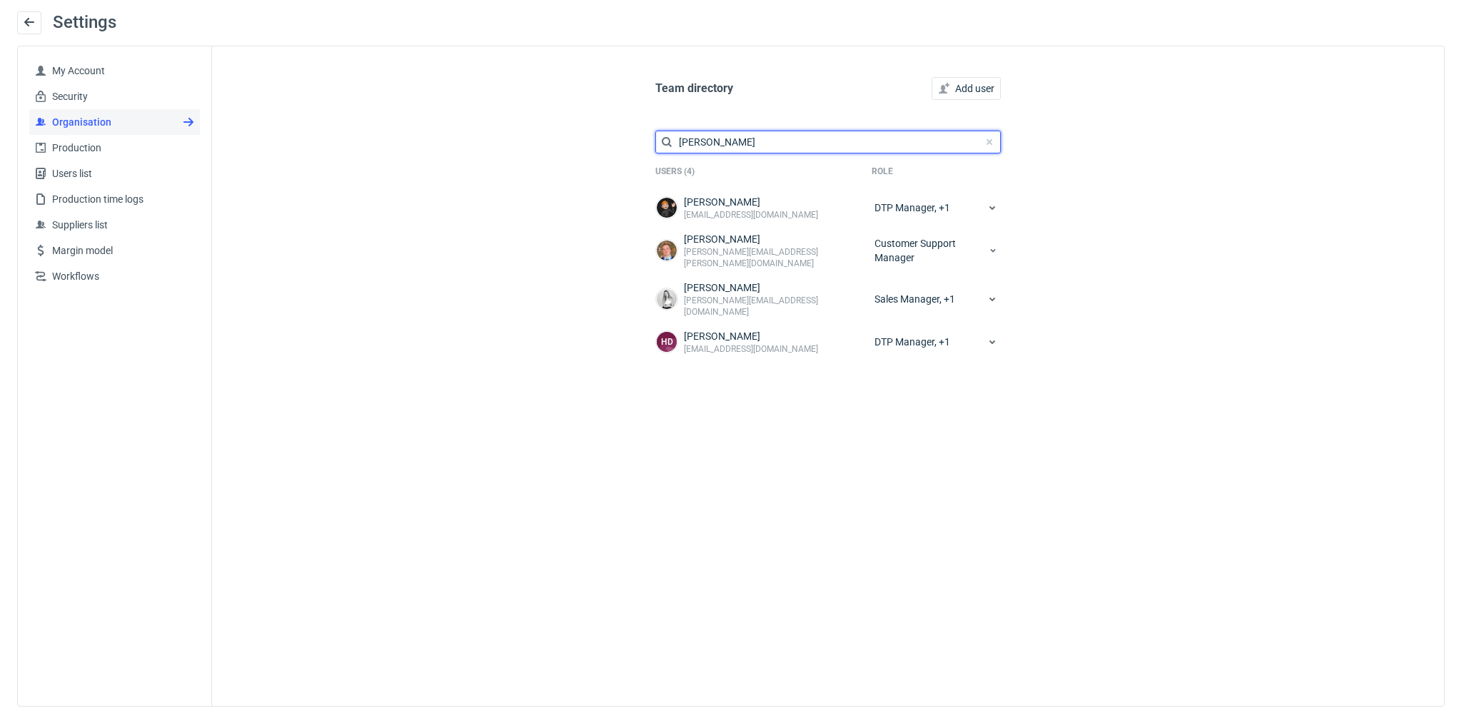
type input "domini"
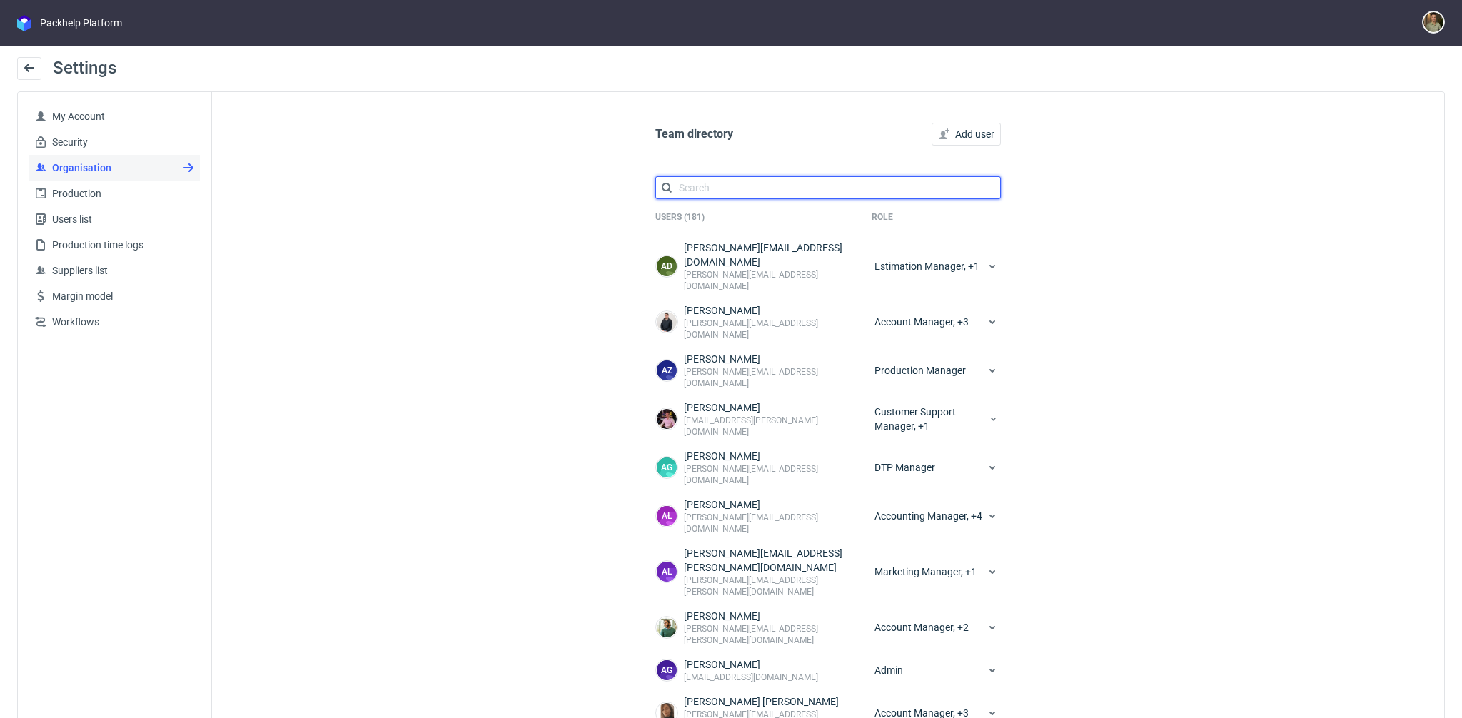
click at [785, 190] on input "text" at bounding box center [828, 187] width 346 height 23
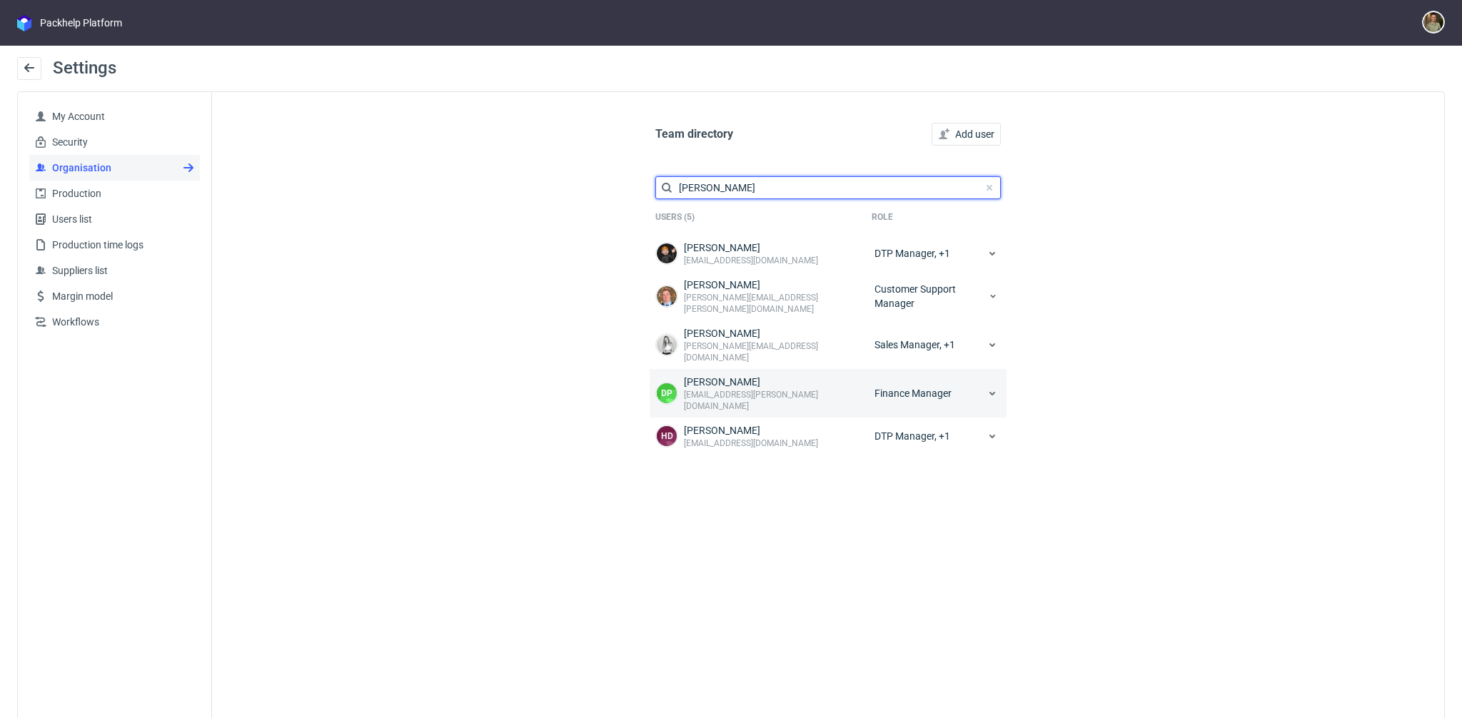
type input "[PERSON_NAME]"
click at [975, 375] on div "Finance Manager" at bounding box center [937, 393] width 130 height 37
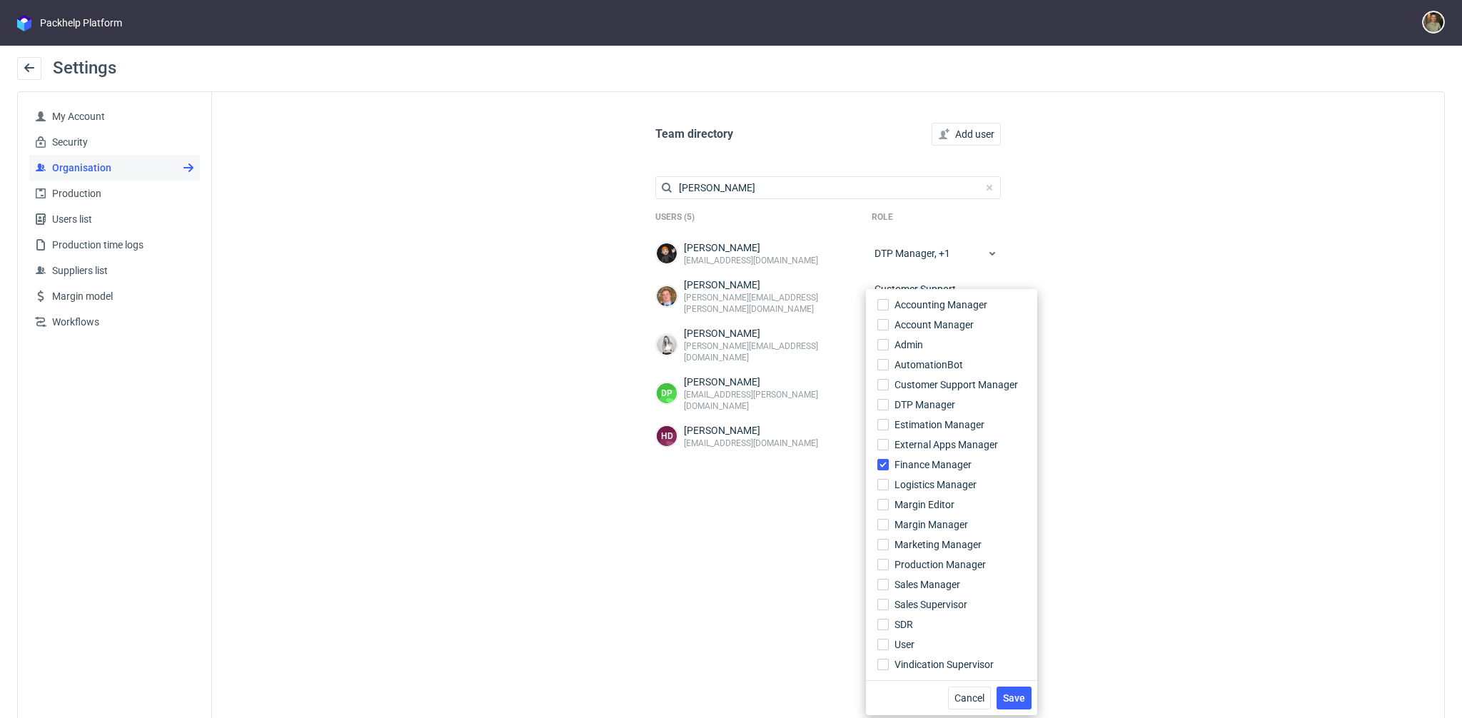
click at [1251, 306] on div "Team directory Add user domin Users (5) Role Dominik Grosicki d.grosicki@partne…" at bounding box center [828, 422] width 1232 height 660
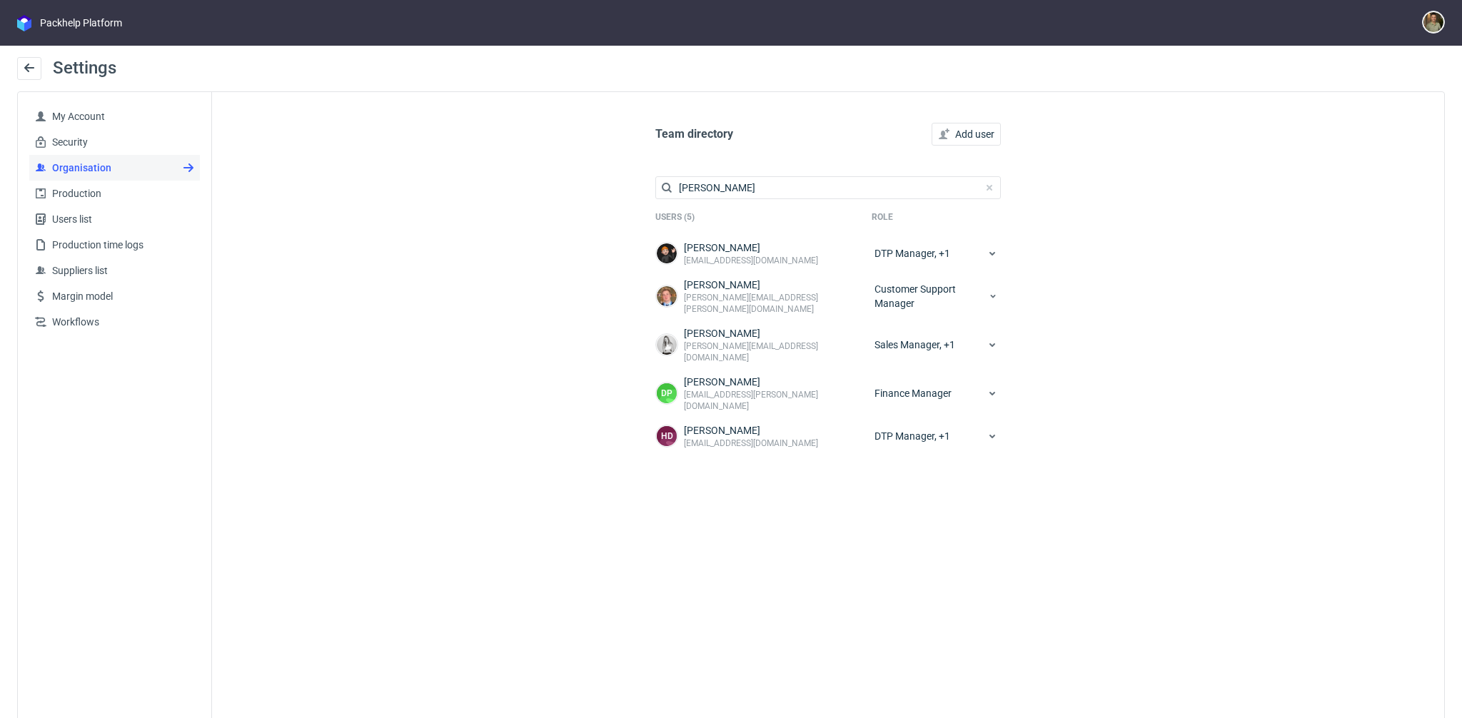
click at [988, 189] on span at bounding box center [989, 187] width 17 height 17
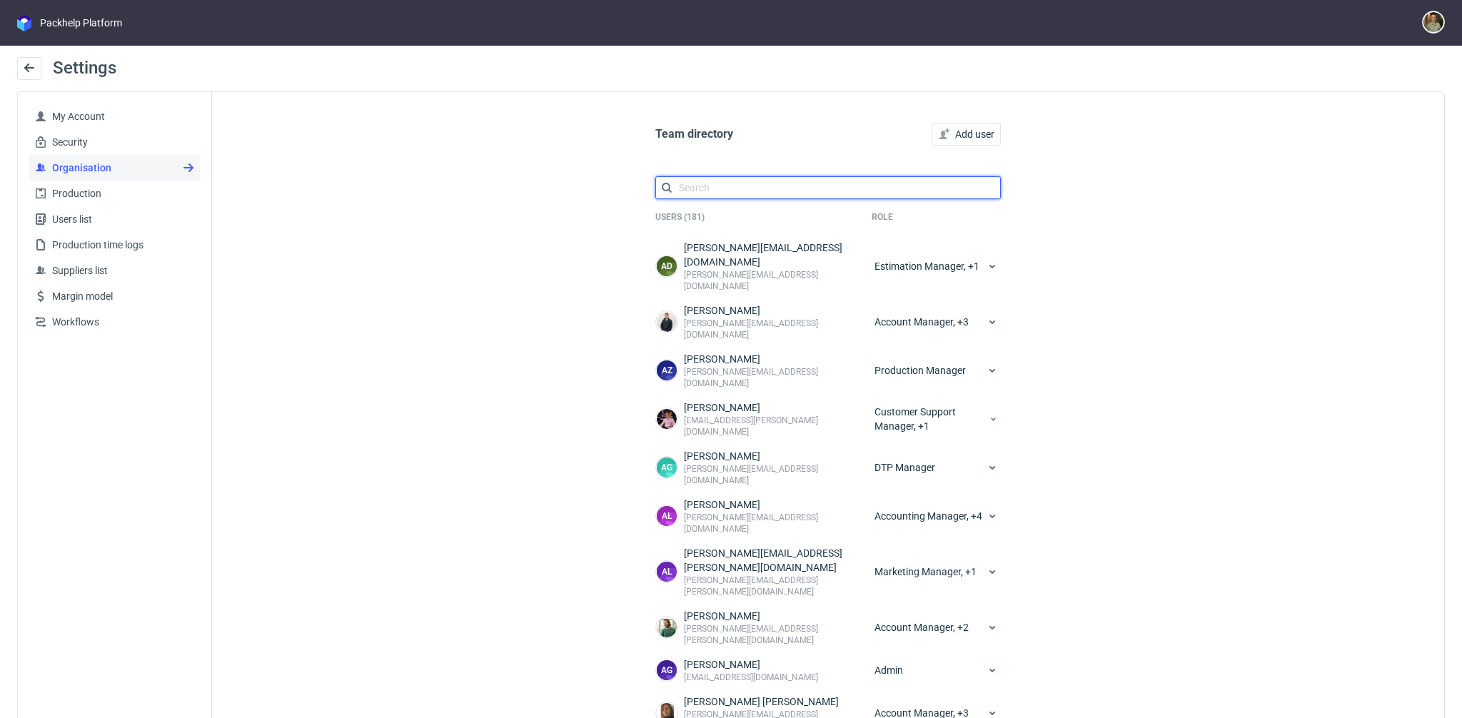
click at [751, 193] on input "text" at bounding box center [828, 187] width 346 height 23
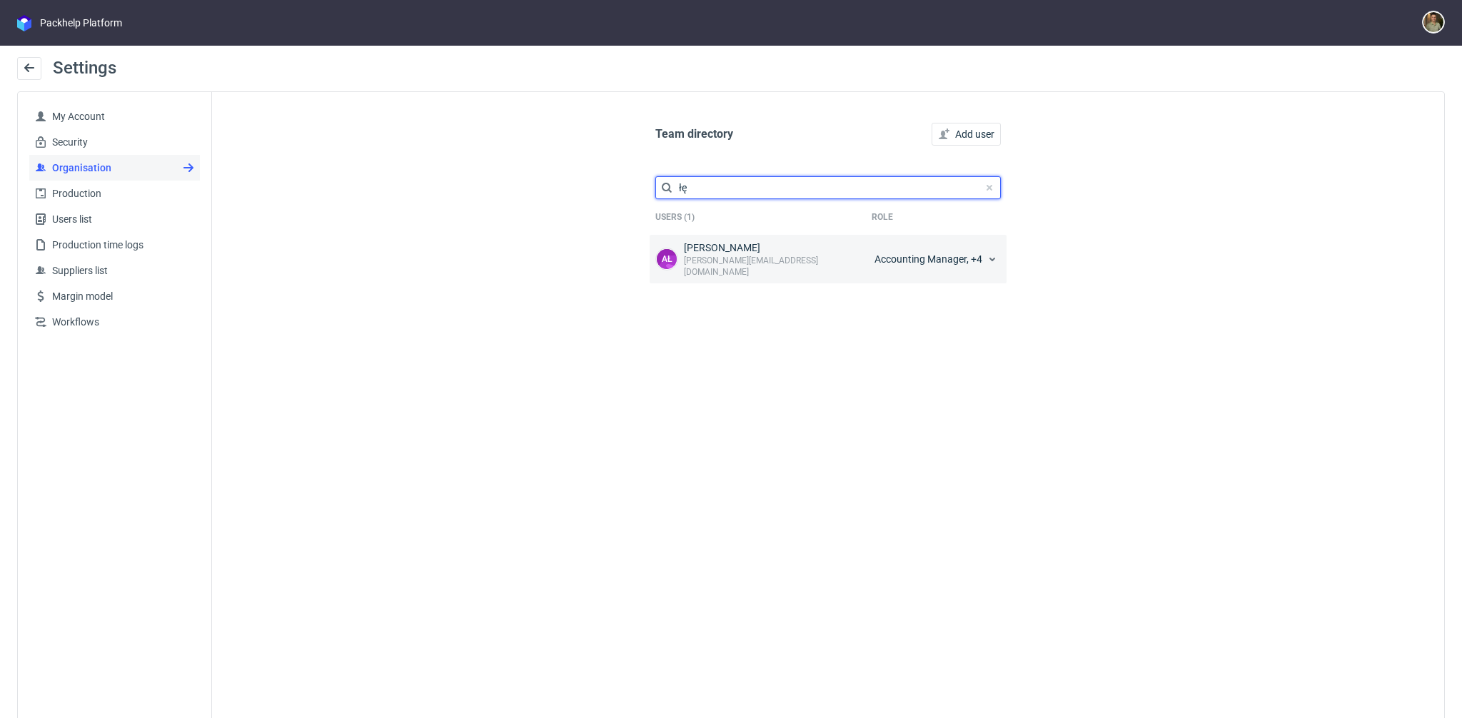
type input "łę"
click at [944, 255] on div "Accounting Manager, +4" at bounding box center [937, 259] width 130 height 37
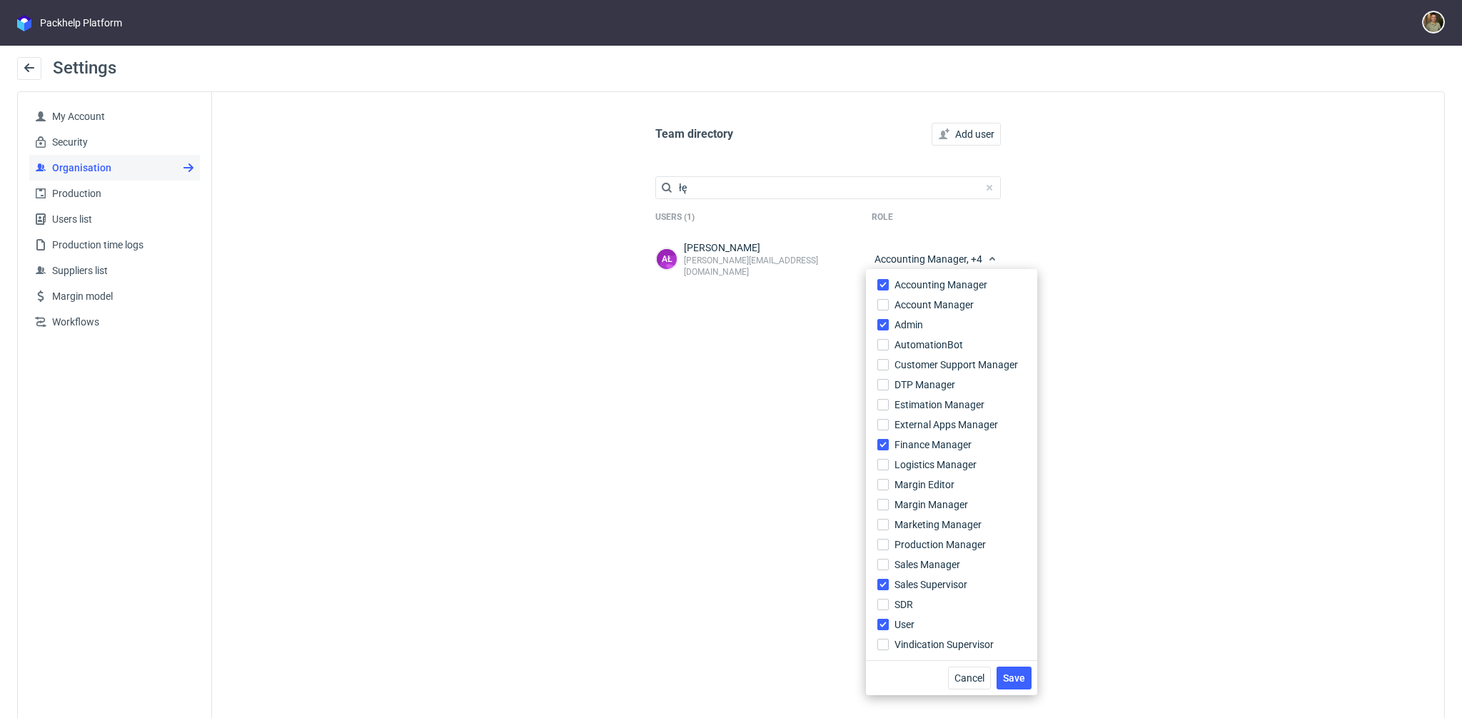
click at [1087, 256] on div "Team directory Add user łę Users (1) Role AŁ Aleksandra Łętowska aleksandra.let…" at bounding box center [828, 422] width 1232 height 660
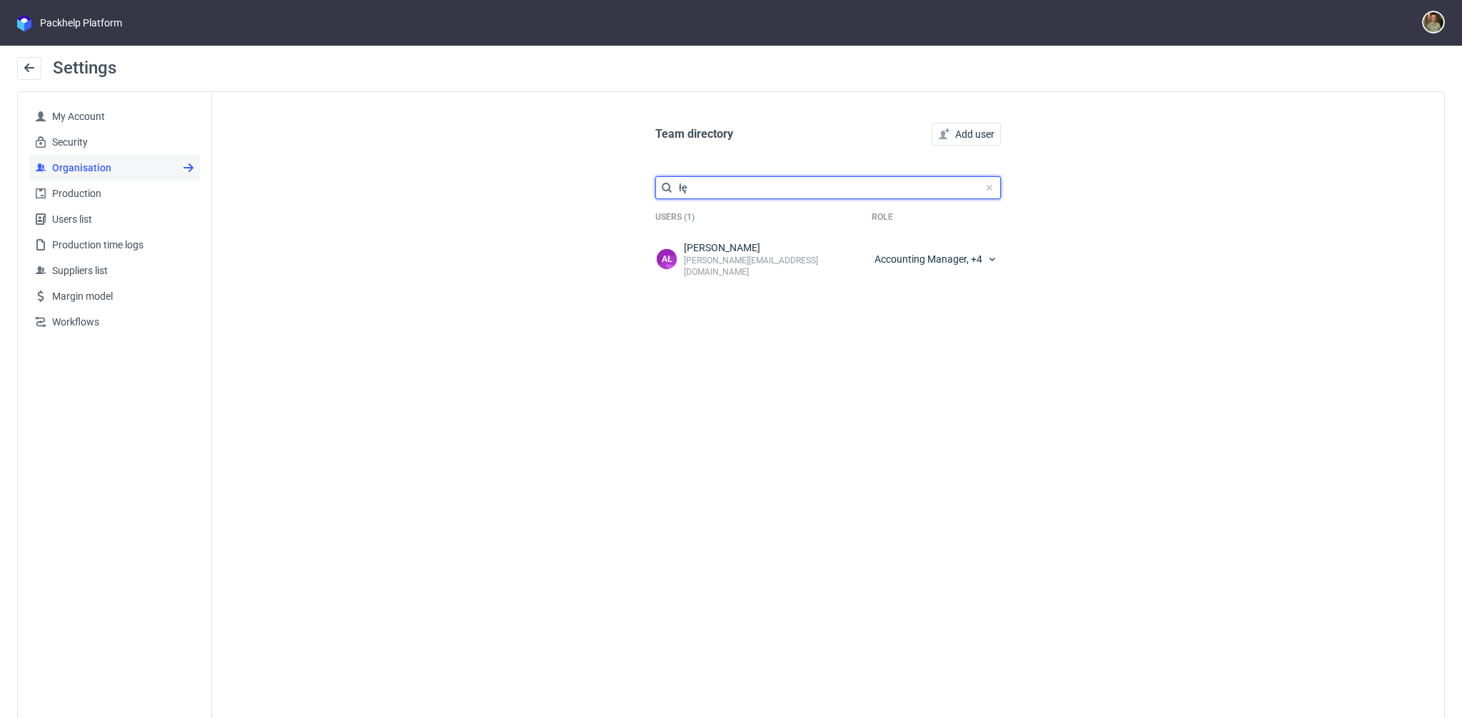
click at [731, 184] on input "łę" at bounding box center [828, 187] width 346 height 23
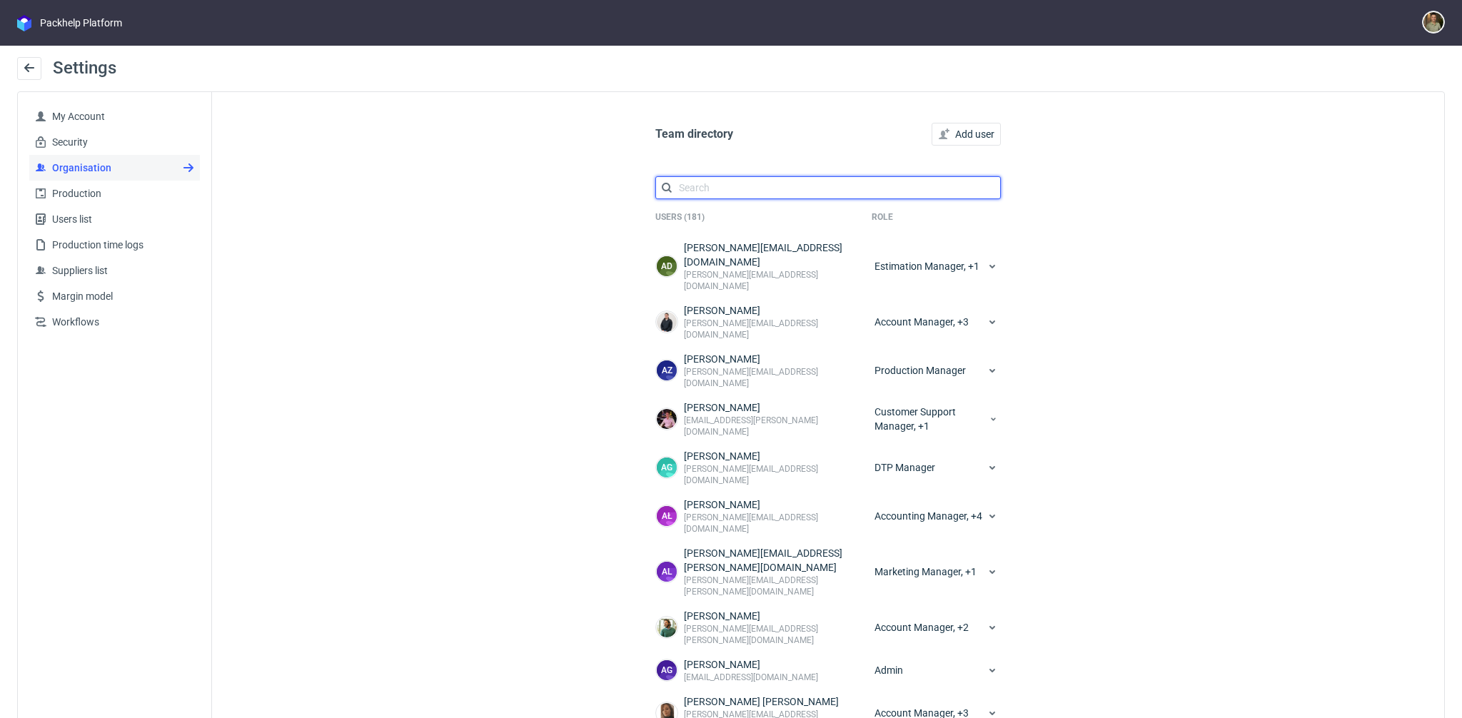
click at [768, 184] on input "text" at bounding box center [828, 187] width 346 height 23
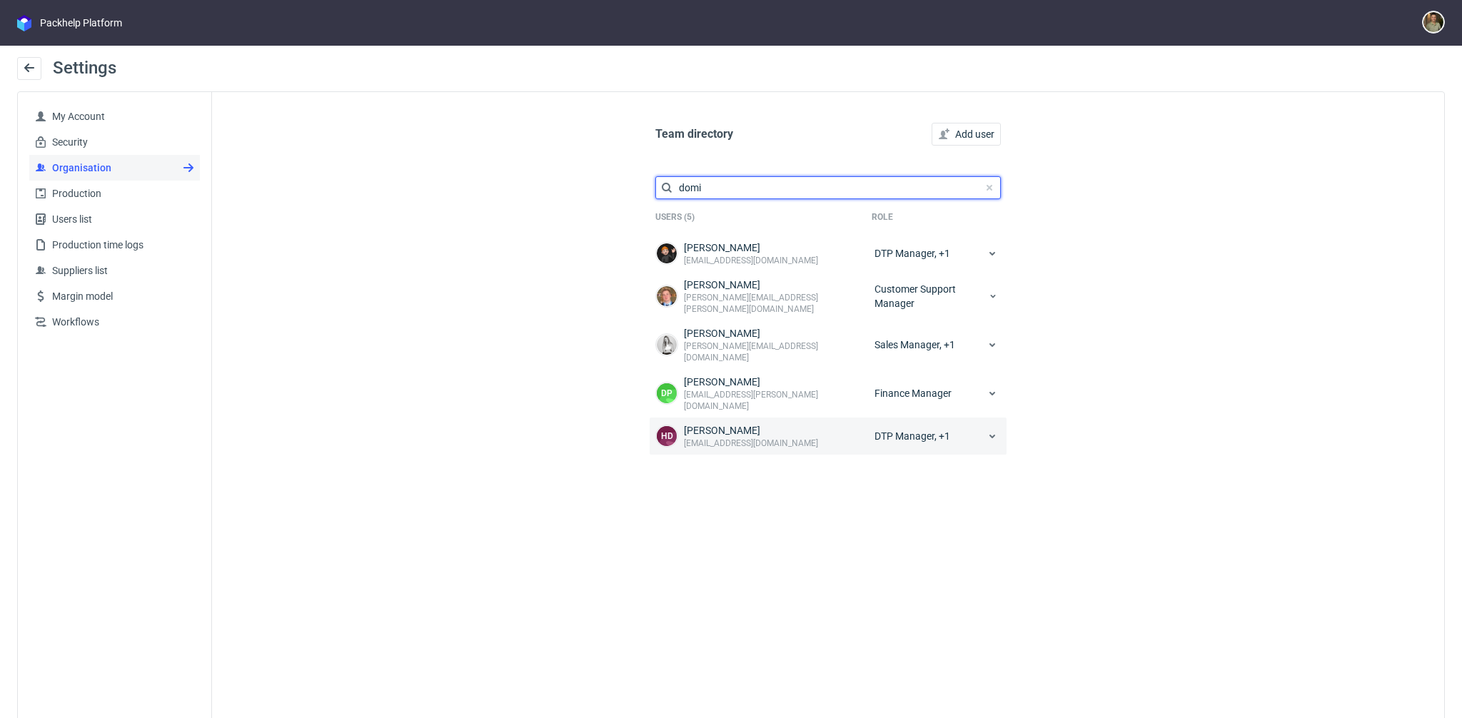
type input "domi"
click at [987, 431] on icon at bounding box center [992, 436] width 11 height 11
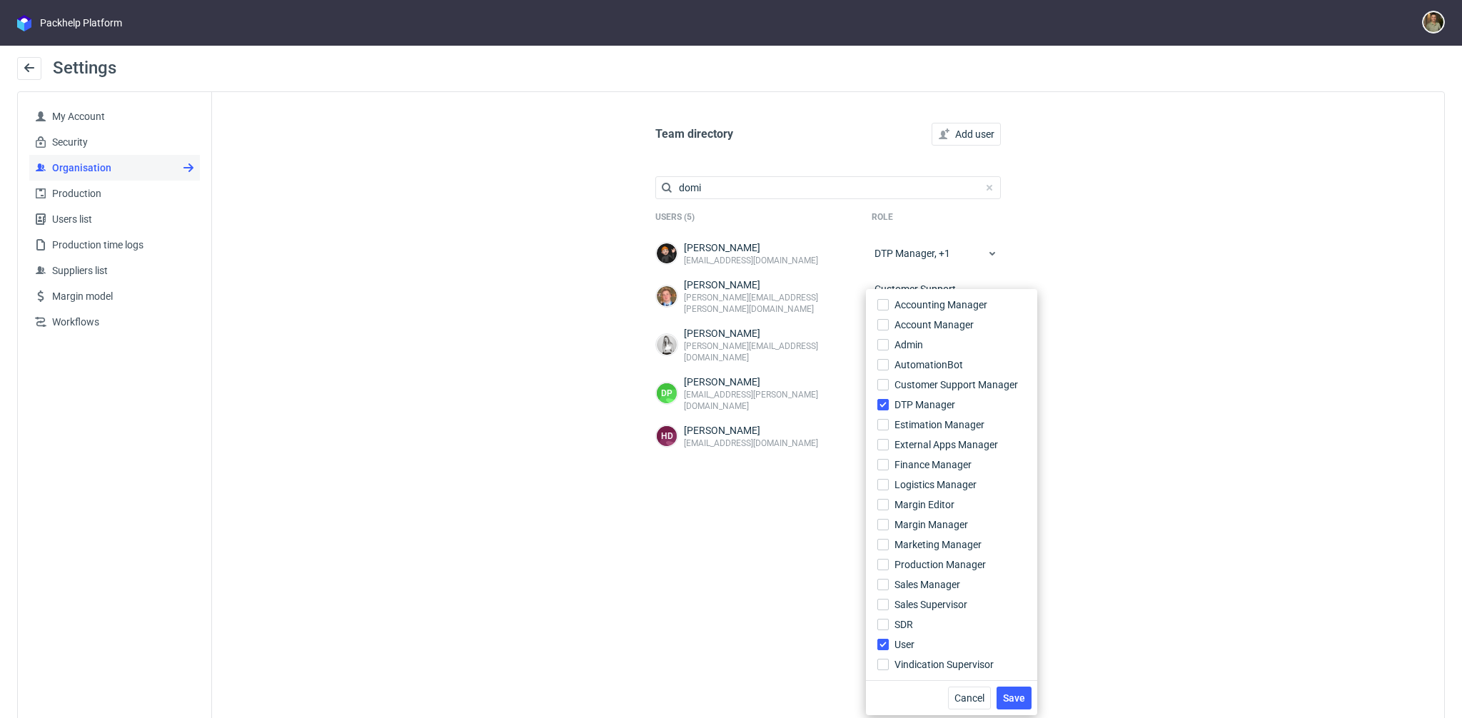
click at [1215, 386] on div "Team directory Add user domi Users (5) Role Dominik Grosicki d.grosicki@partner…" at bounding box center [828, 422] width 1232 height 660
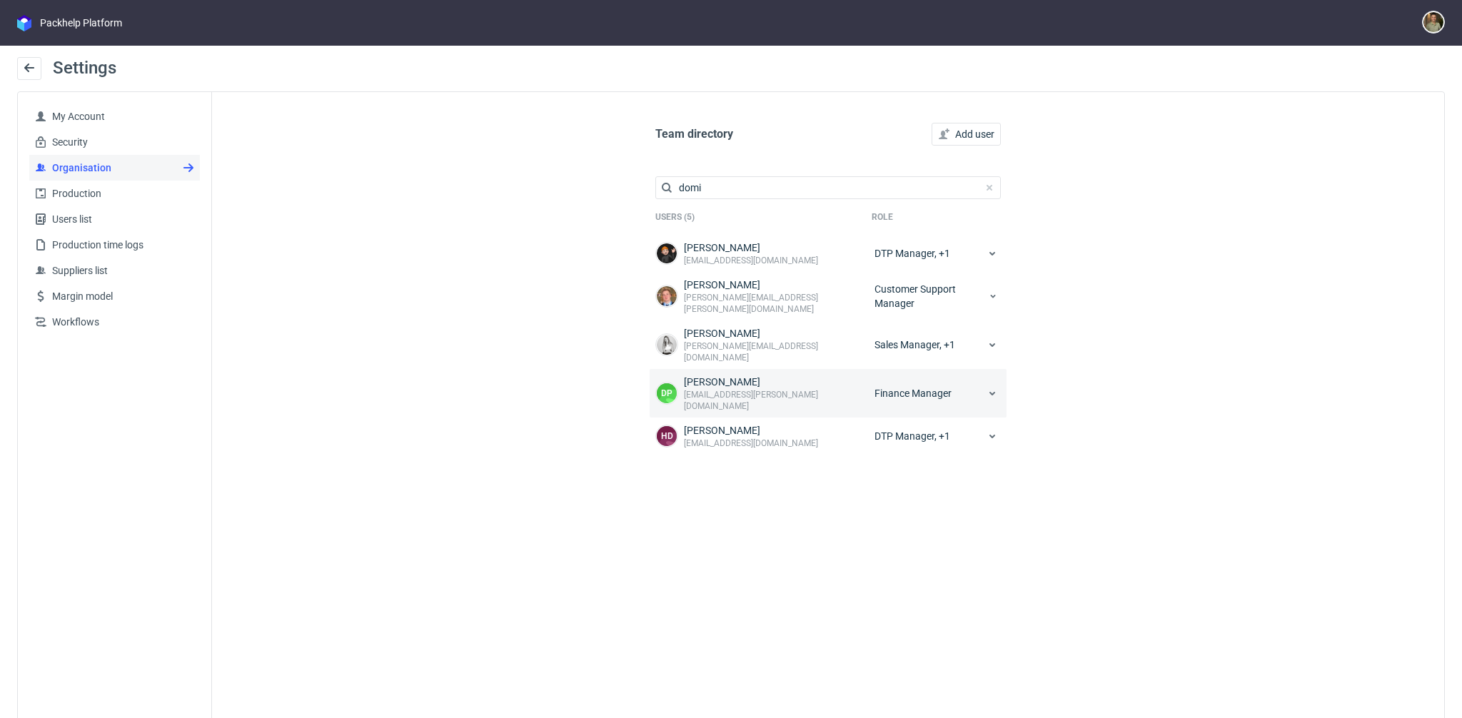
click at [990, 388] on icon at bounding box center [992, 393] width 11 height 11
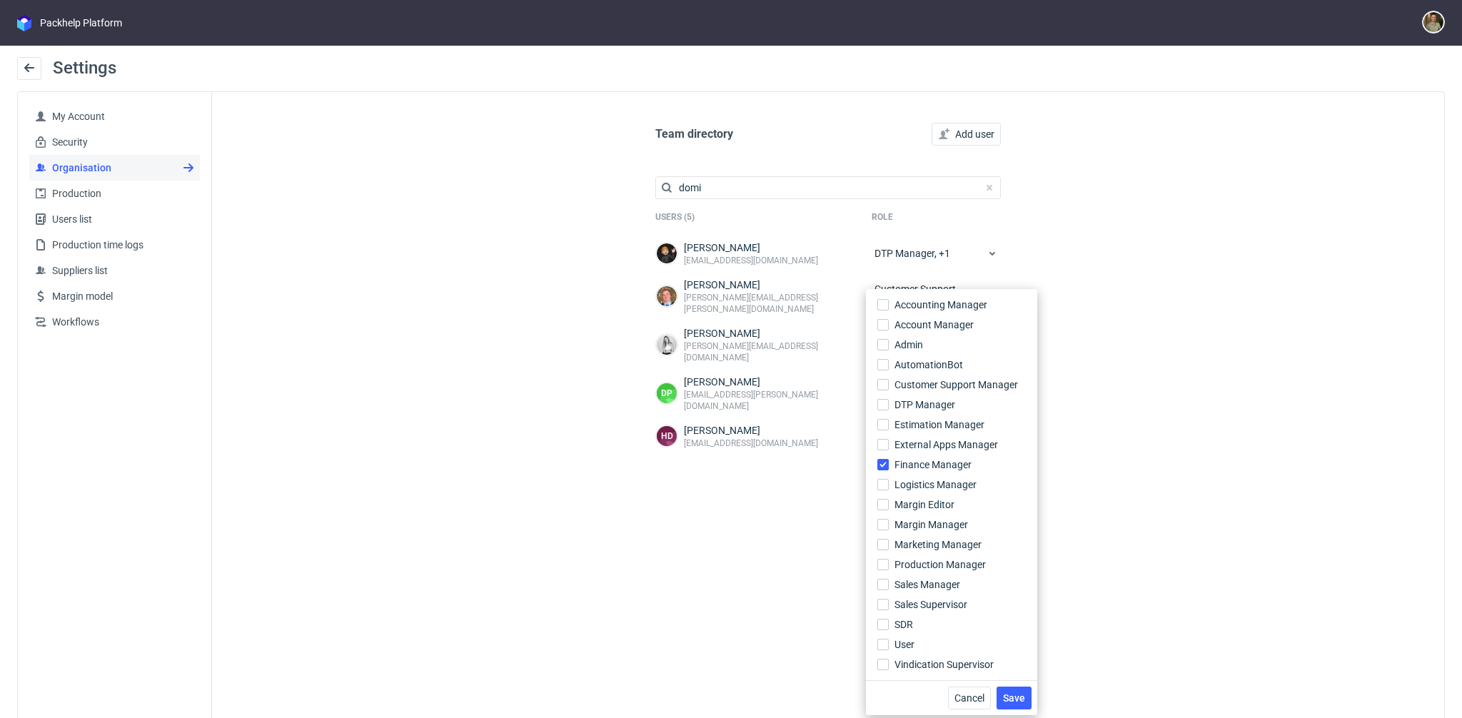
click at [1189, 428] on div "Team directory Add user domi Users (5) Role Dominik Grosicki d.grosicki@partner…" at bounding box center [828, 422] width 1232 height 660
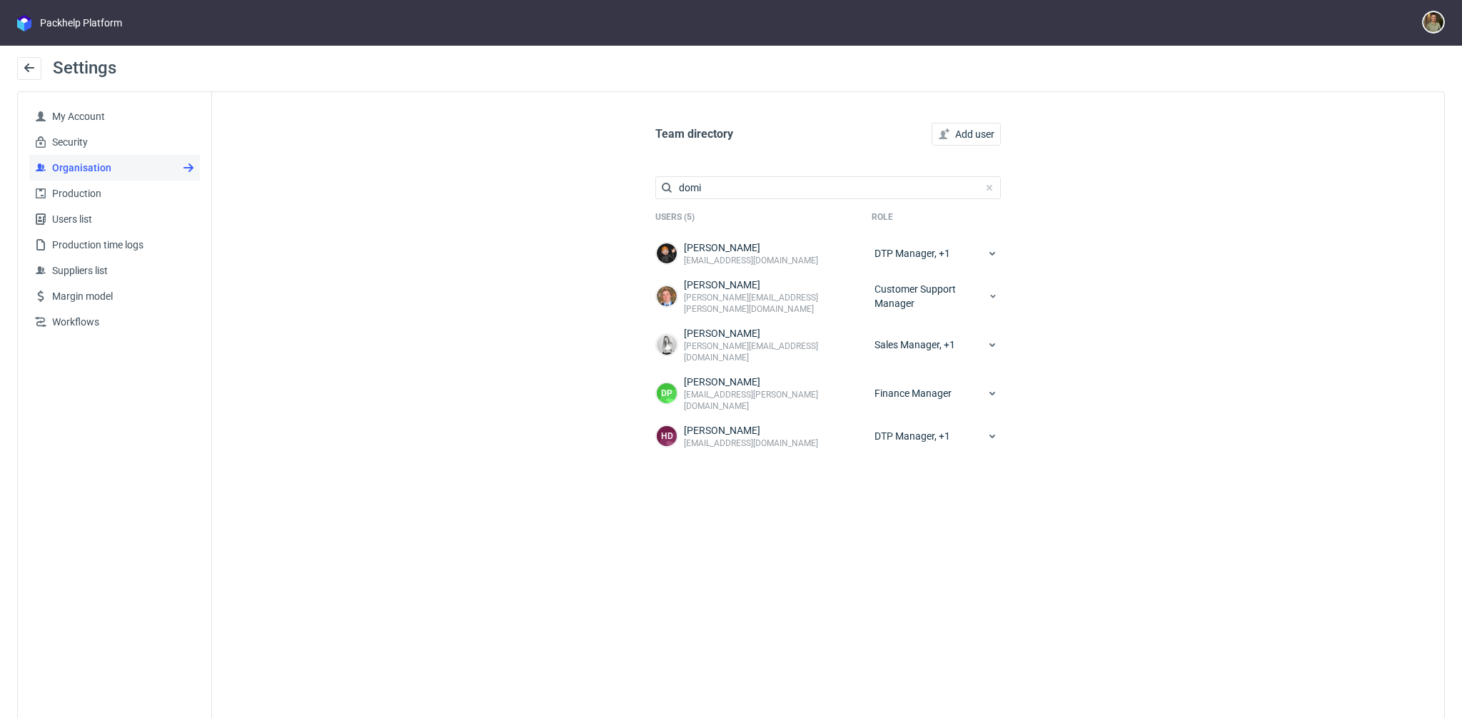
click at [322, 181] on div "Team directory Add user domi Users (5) Role Dominik Grosicki d.grosicki@partner…" at bounding box center [828, 422] width 1232 height 660
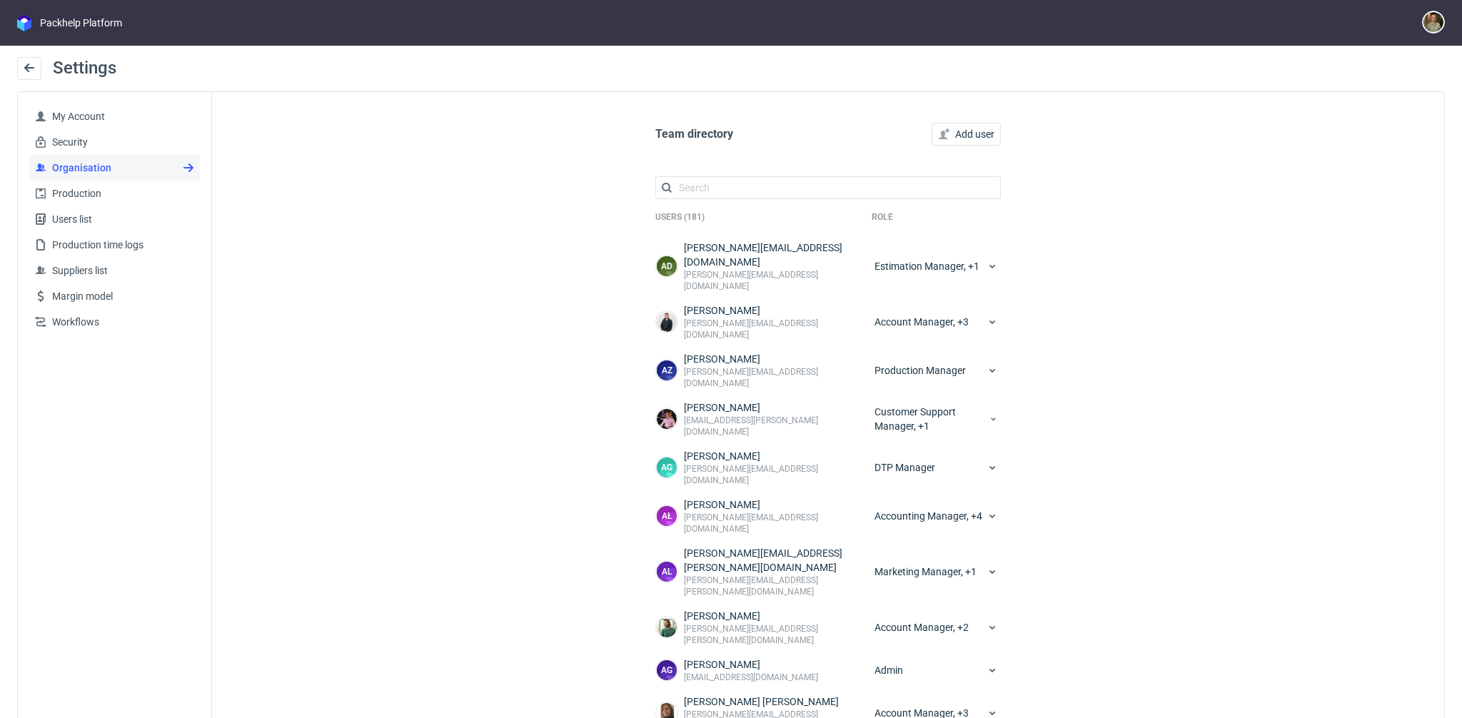
scroll to position [143, 0]
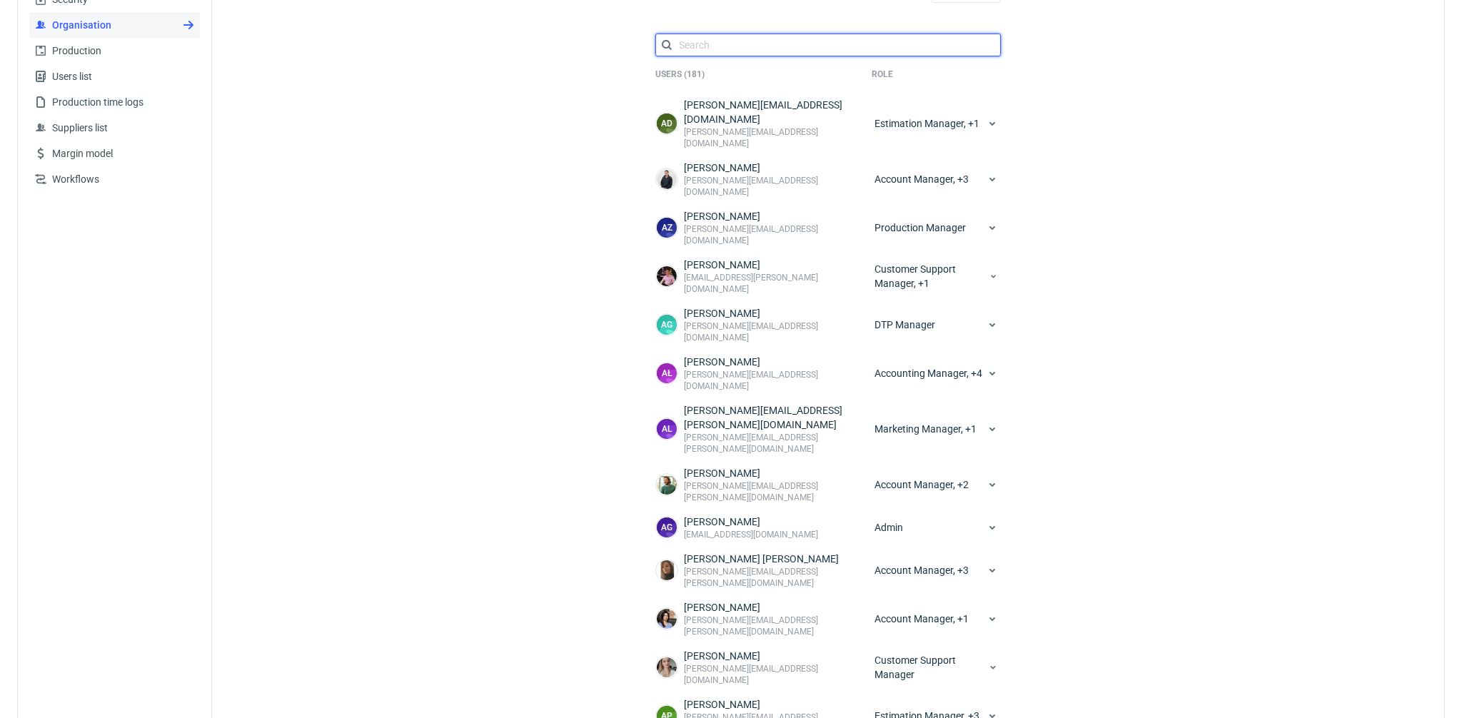
click at [880, 41] on input "text" at bounding box center [828, 45] width 346 height 23
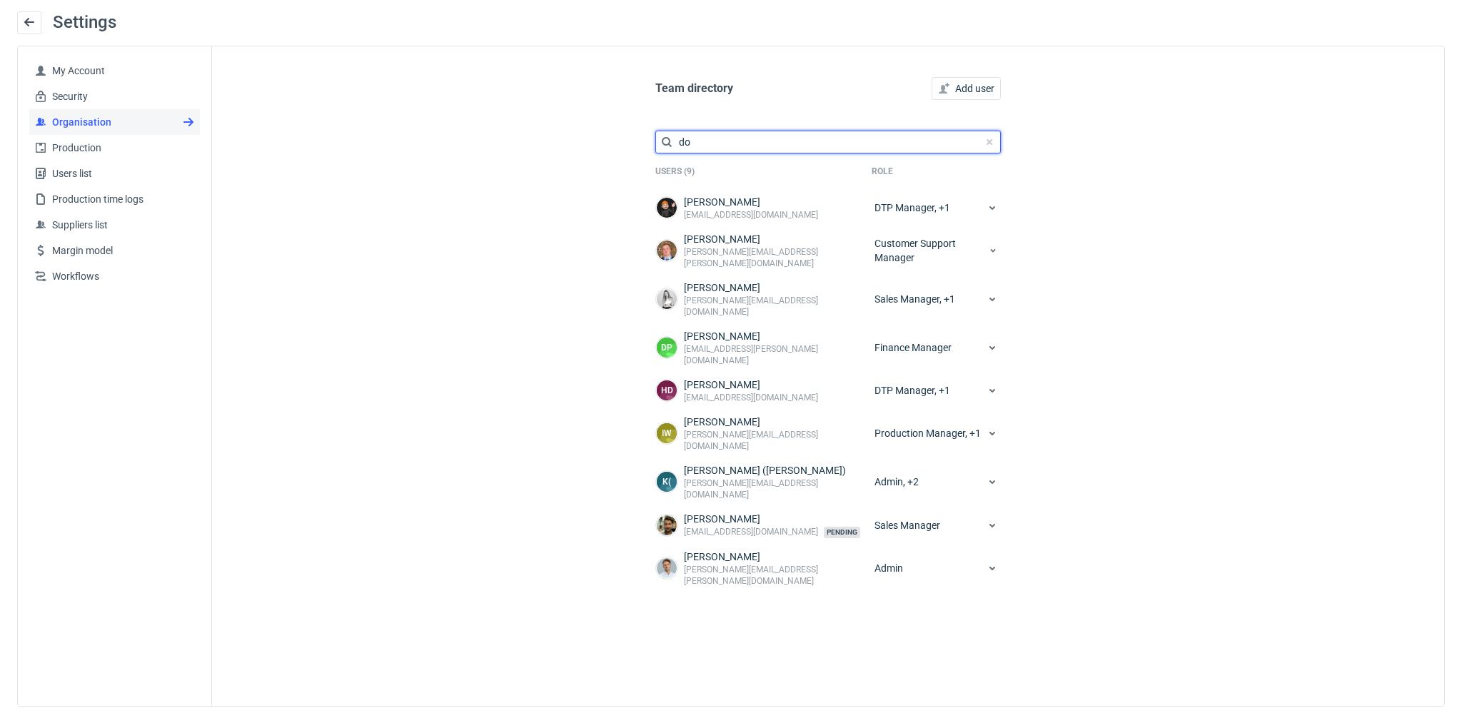
scroll to position [46, 0]
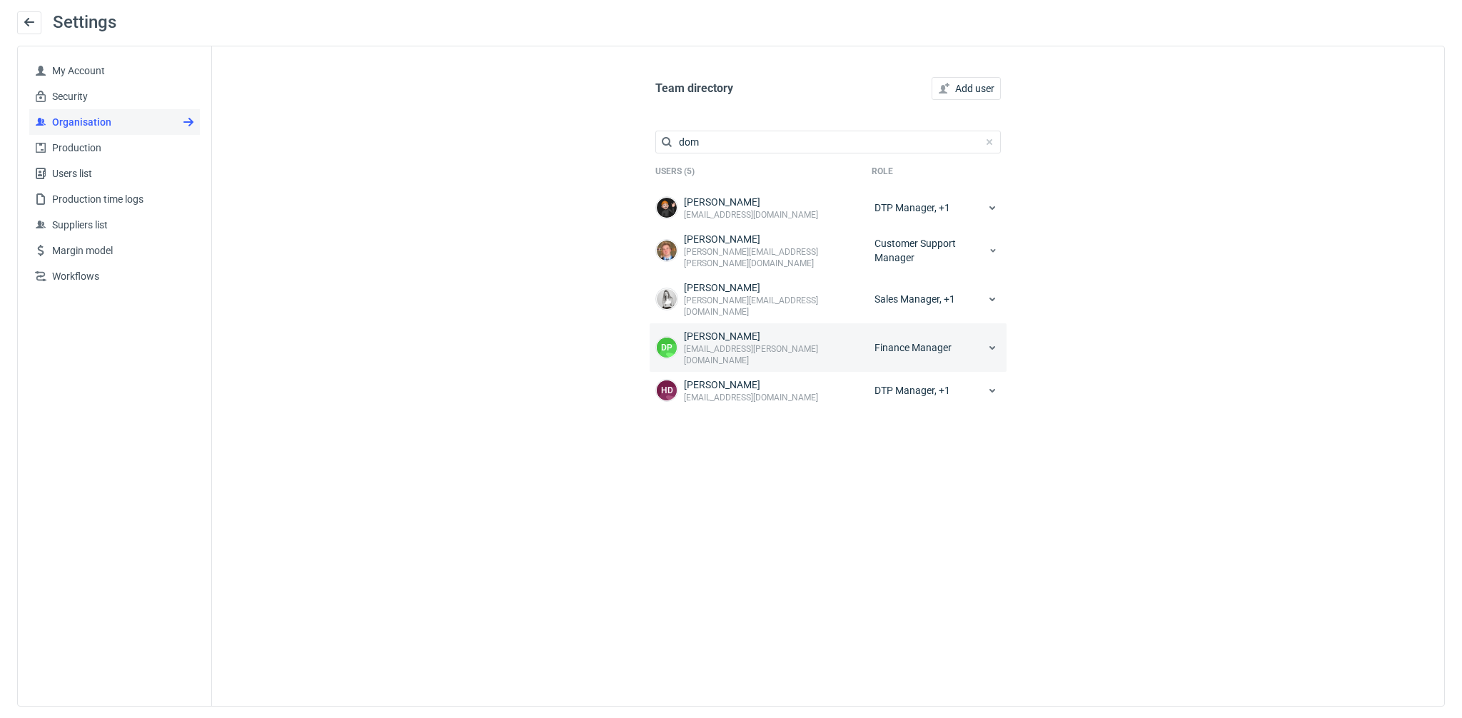
click at [975, 329] on div "Finance Manager" at bounding box center [937, 347] width 130 height 37
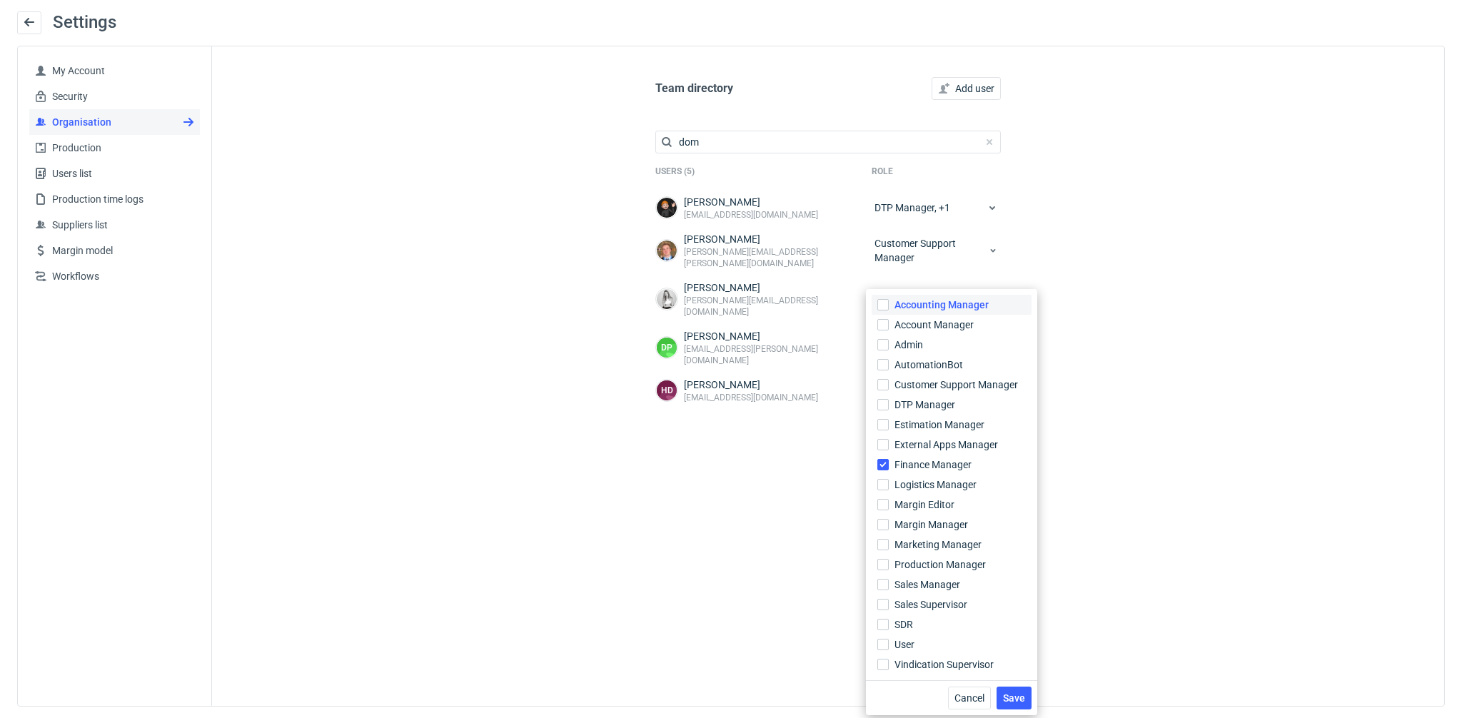
click at [970, 303] on span "Accounting Manager" at bounding box center [942, 305] width 94 height 14
click at [889, 303] on input "Accounting Manager" at bounding box center [883, 304] width 11 height 11
click at [971, 303] on span "Accounting Manager" at bounding box center [942, 305] width 94 height 14
click at [889, 303] on input "Accounting Manager" at bounding box center [883, 304] width 11 height 11
click at [1222, 298] on div "Team directory Add user dom Users (5) Role Dominik Grosicki d.grosicki@partners…" at bounding box center [828, 376] width 1232 height 660
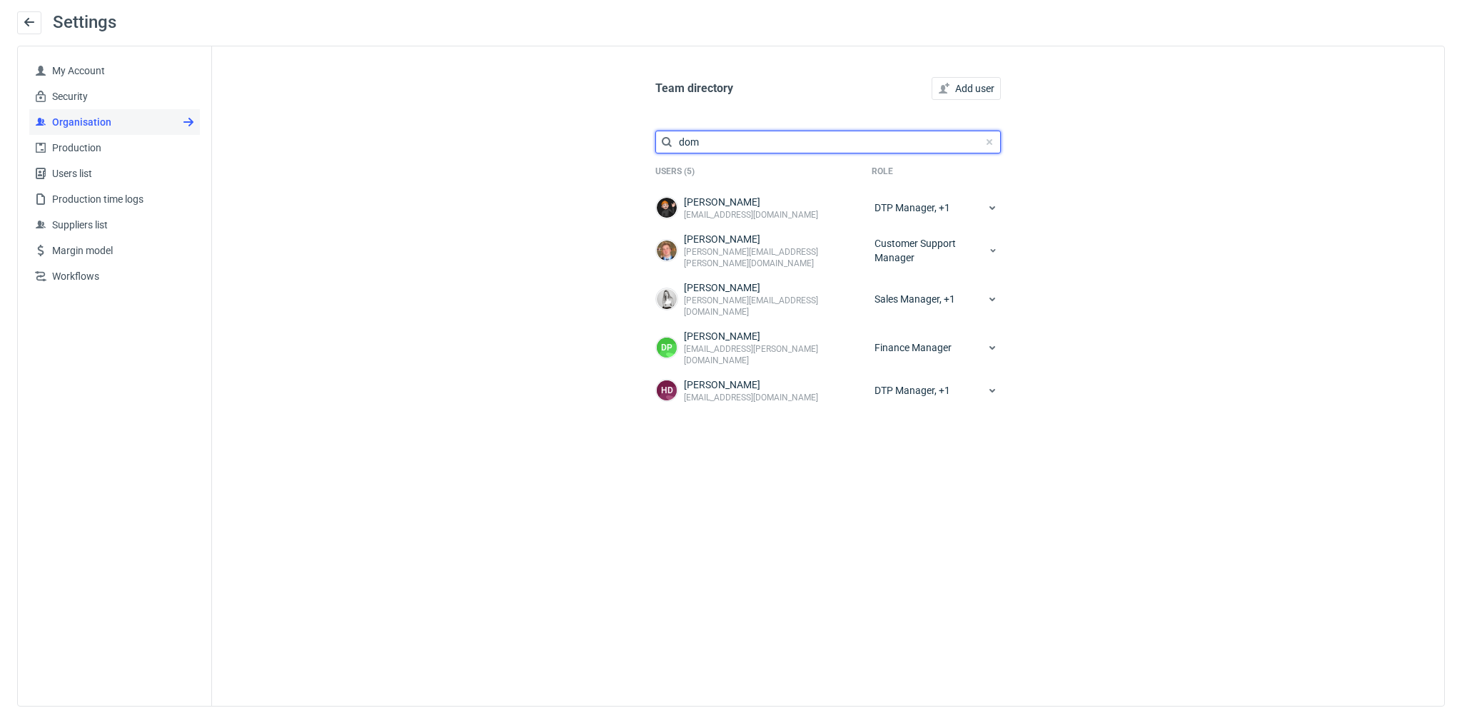
click at [874, 144] on input "dom" at bounding box center [828, 142] width 346 height 23
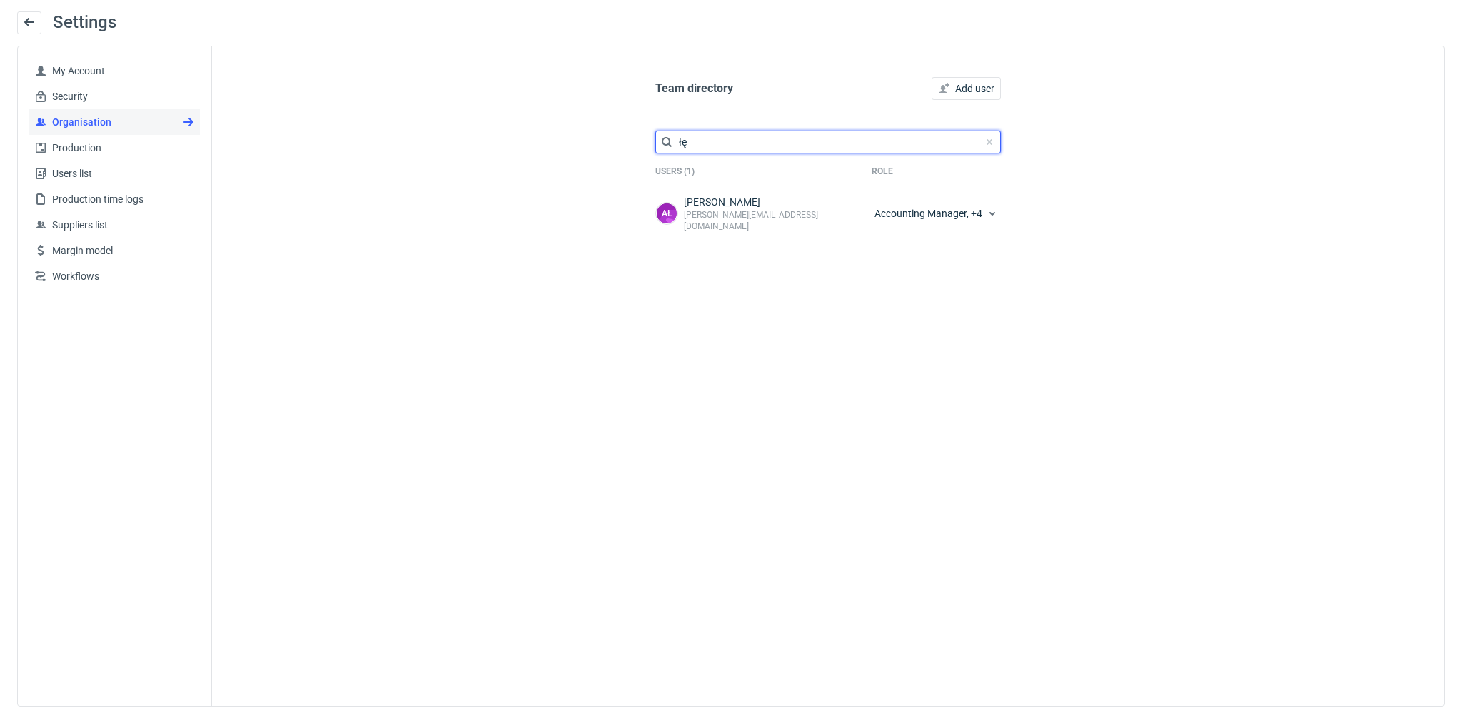
click at [858, 141] on input "łę" at bounding box center [828, 142] width 346 height 23
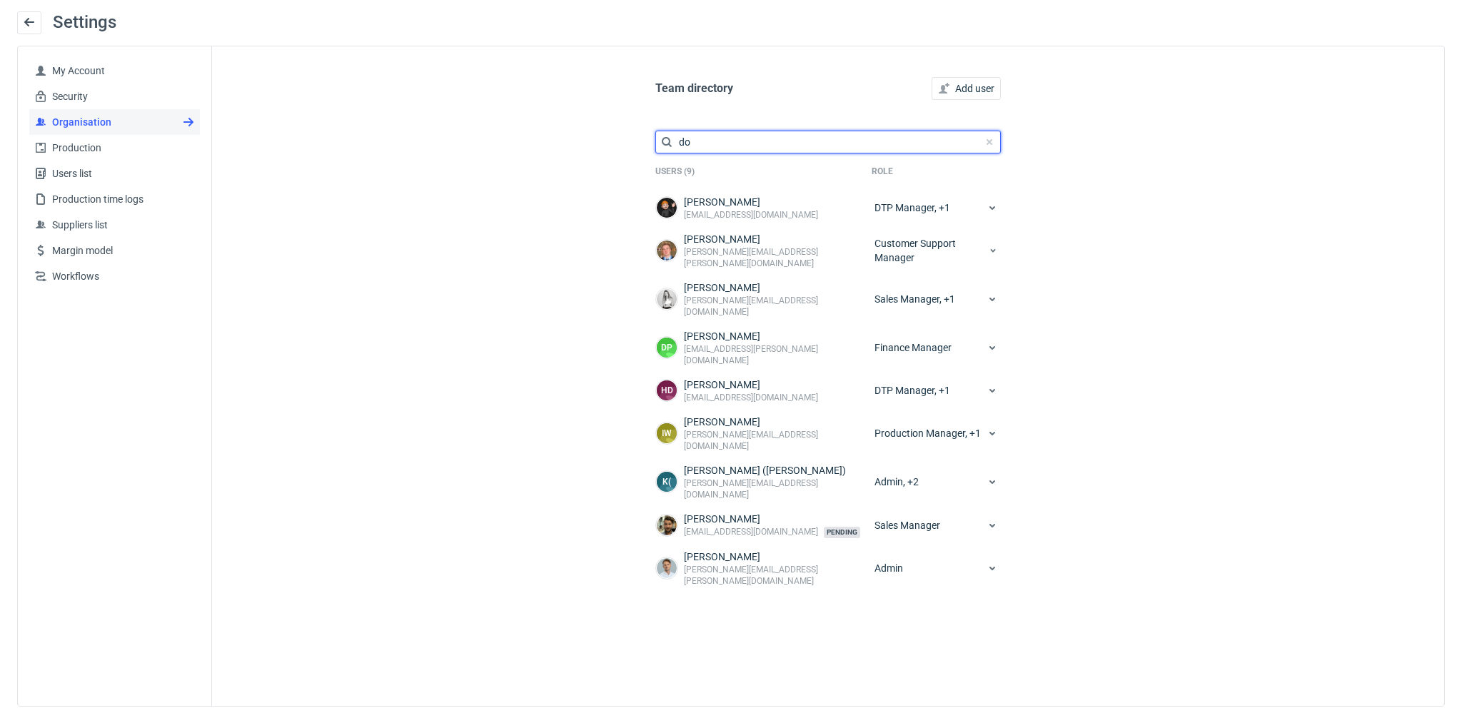
type input "dom"
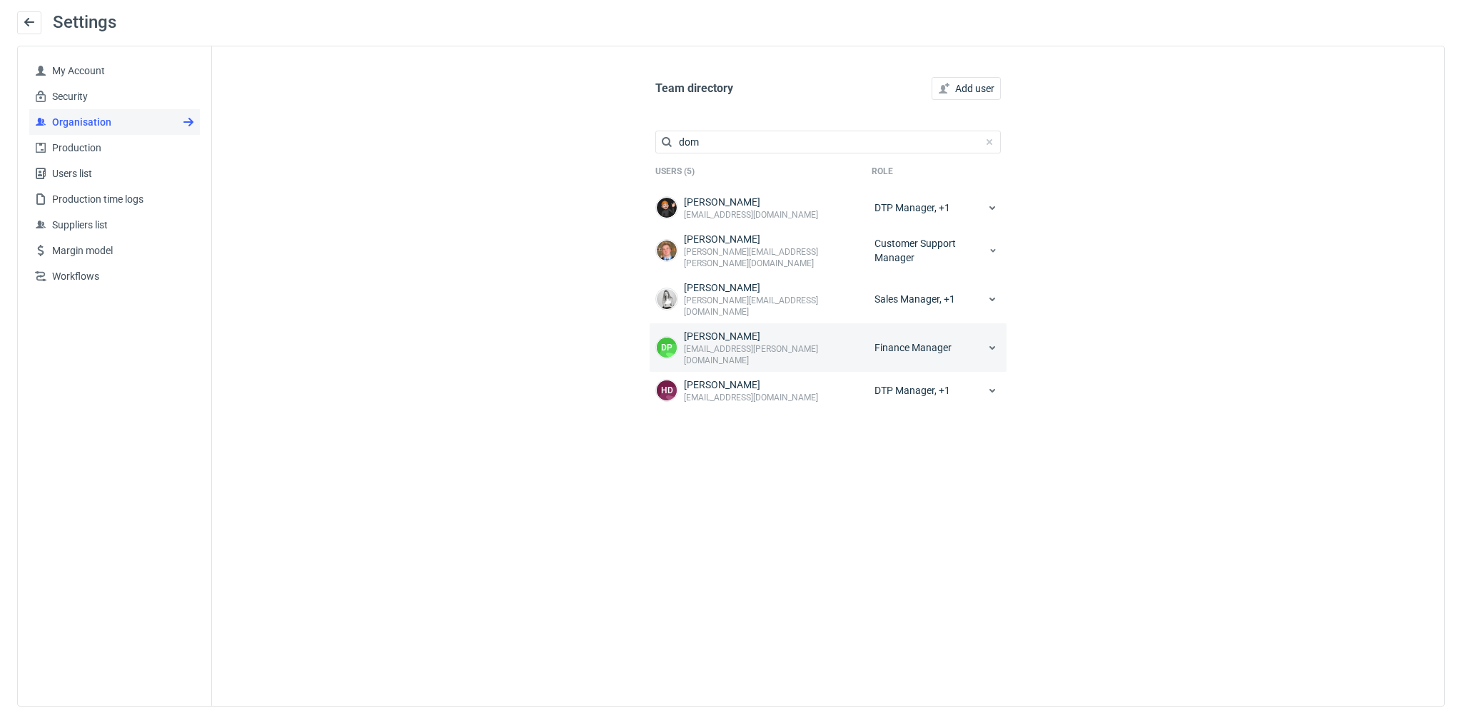
click at [950, 338] on div "Finance Manager" at bounding box center [937, 347] width 130 height 37
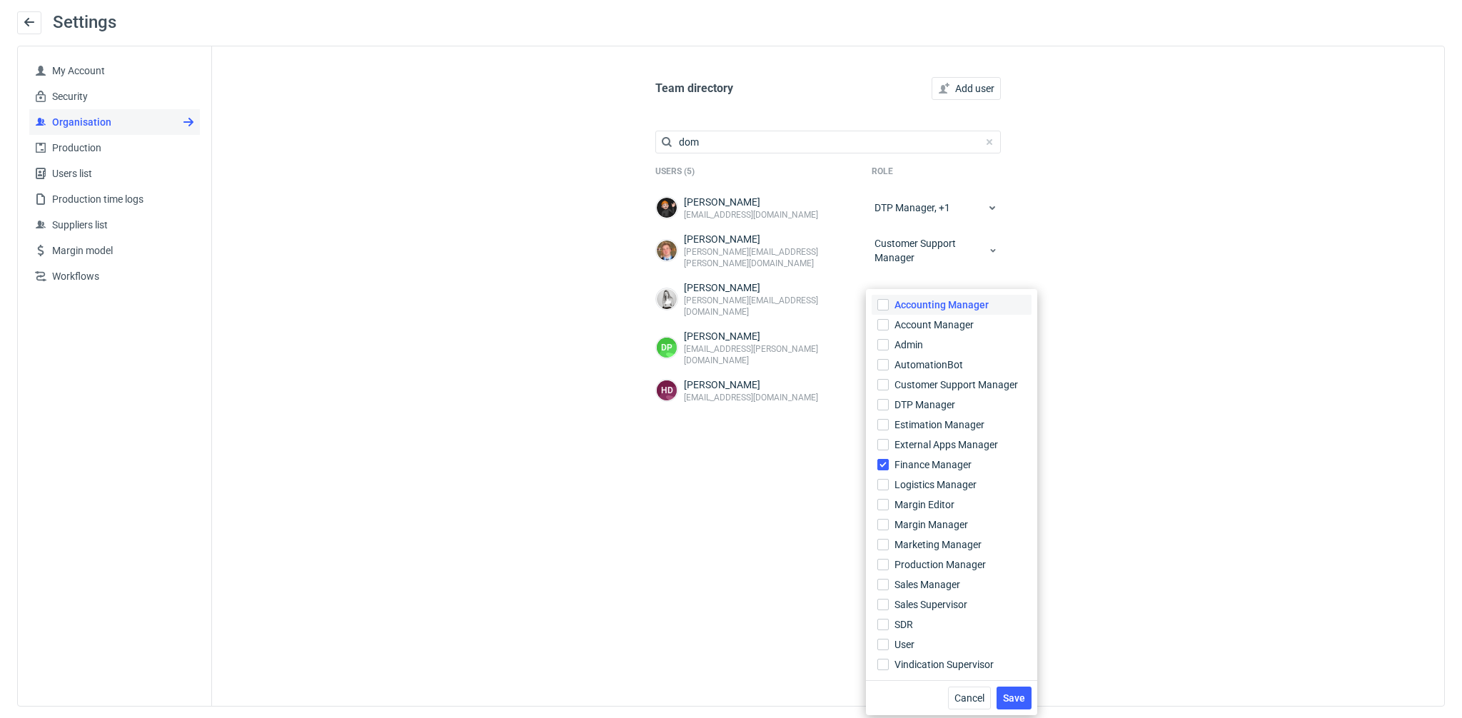
click at [978, 301] on span "Accounting Manager" at bounding box center [942, 305] width 94 height 14
click at [889, 301] on input "Accounting Manager" at bounding box center [883, 304] width 11 height 11
click at [1030, 698] on button "Save" at bounding box center [1014, 698] width 35 height 23
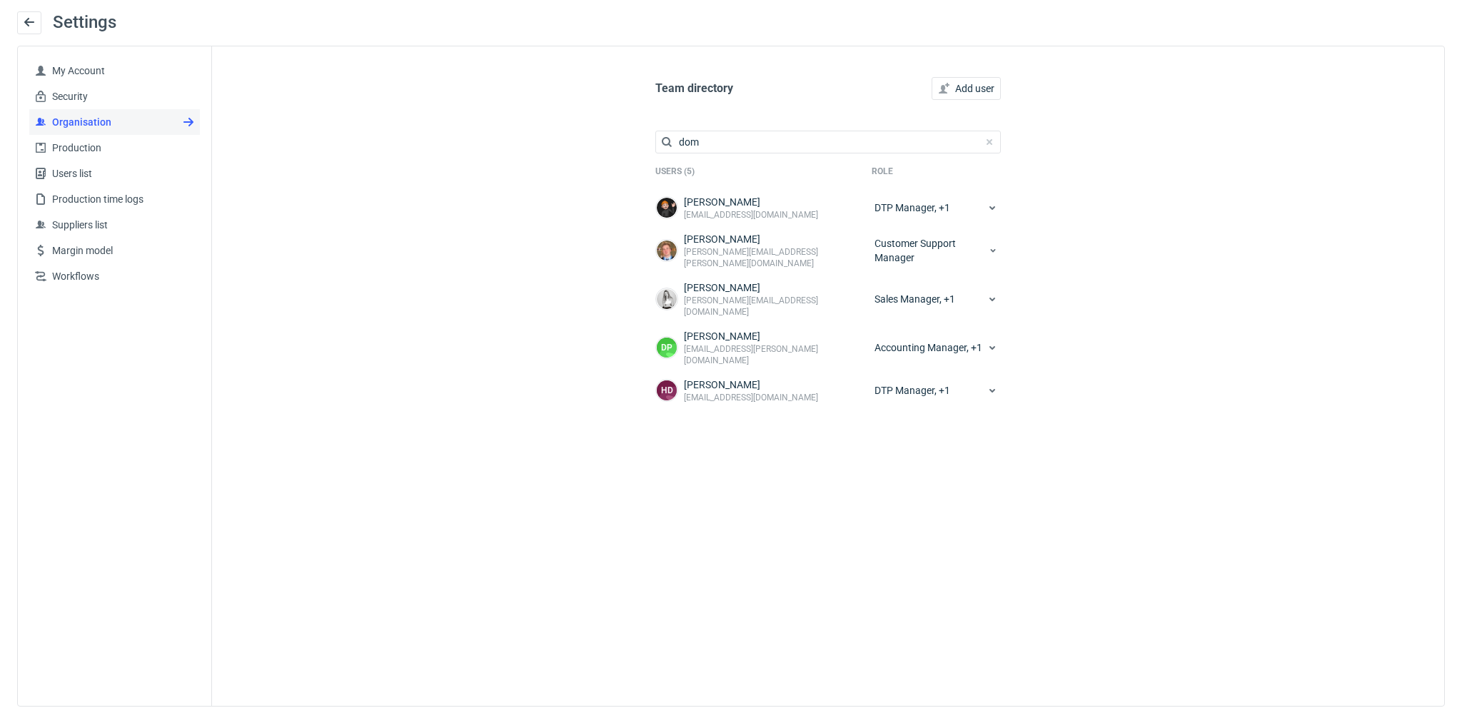
click at [351, 507] on div "Team directory Add user dom Users (5) Role Dominik Grosicki d.grosicki@partners…" at bounding box center [828, 376] width 1232 height 660
